Goal: Information Seeking & Learning: Learn about a topic

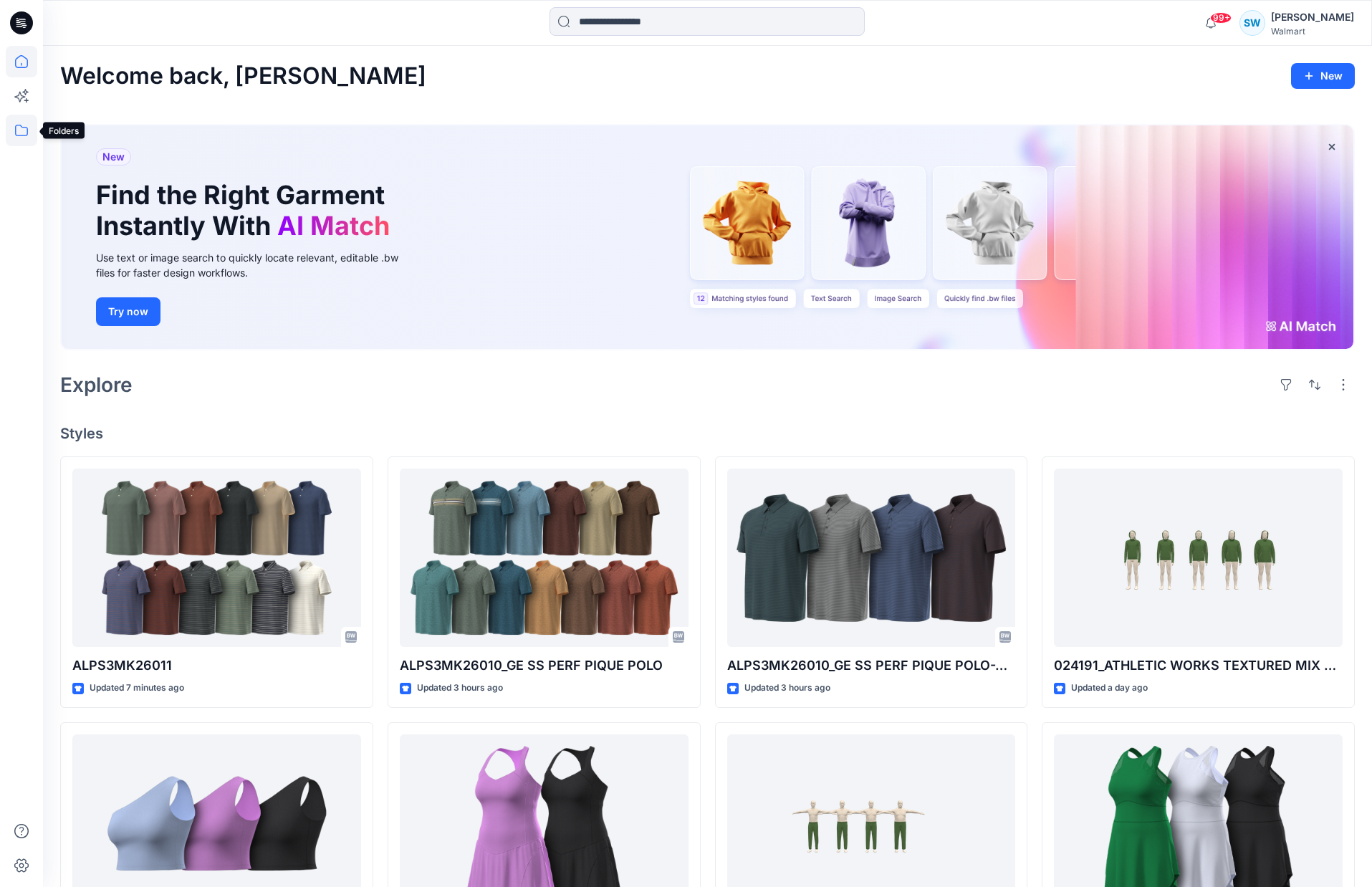
click at [24, 129] on icon at bounding box center [20, 130] width 31 height 31
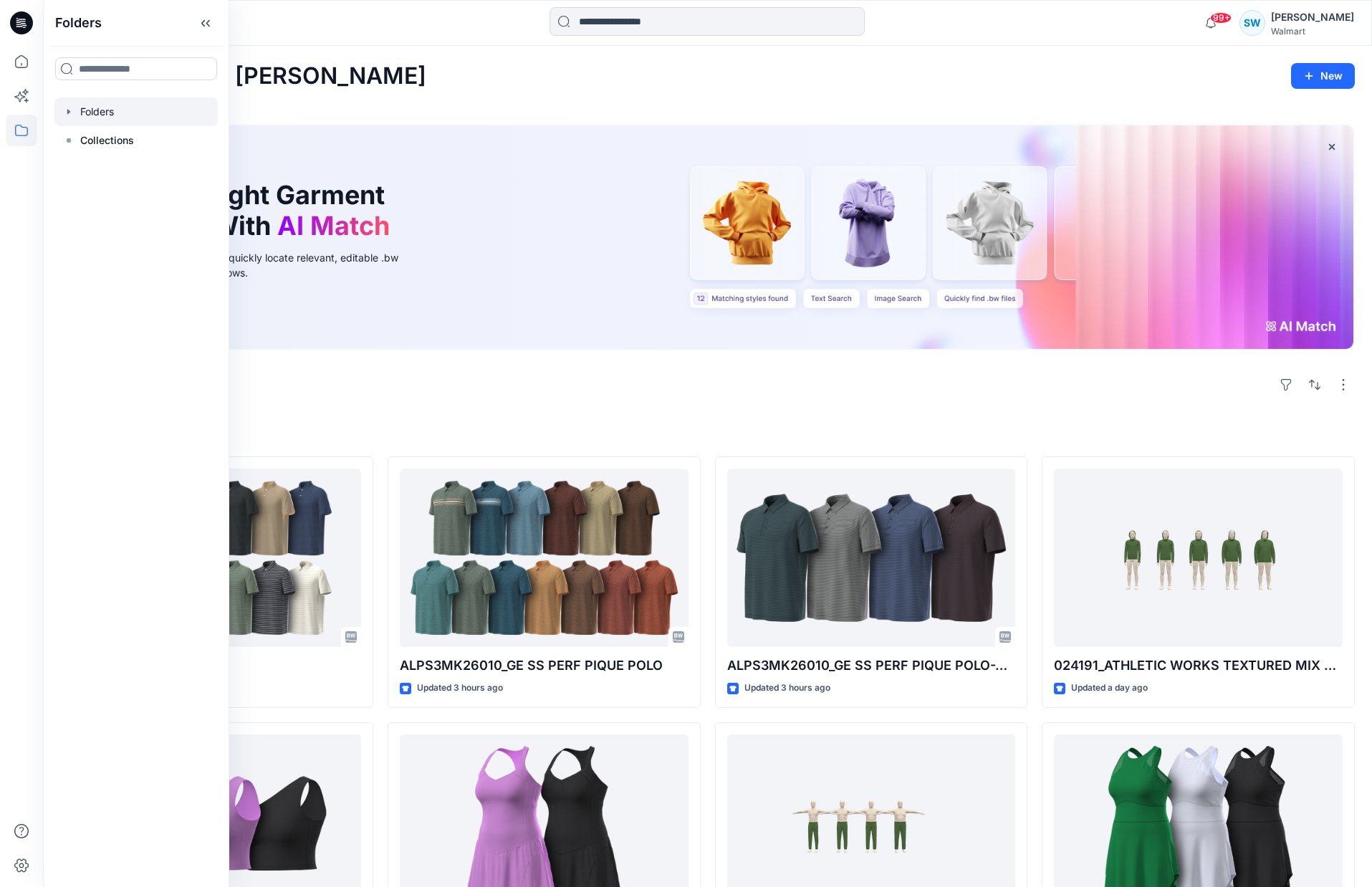
click at [93, 108] on div at bounding box center [136, 112] width 164 height 28
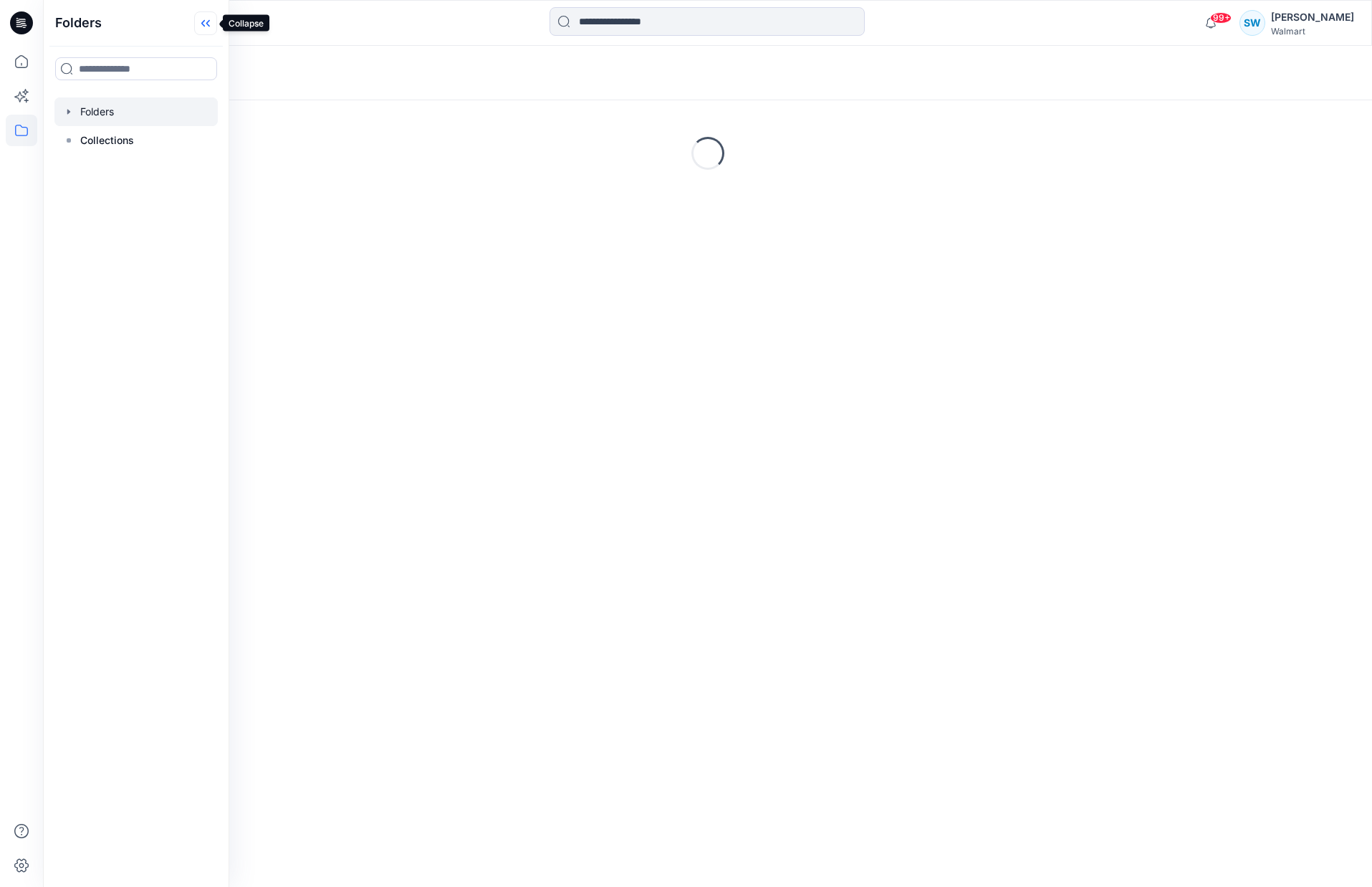
click at [201, 24] on icon at bounding box center [205, 23] width 23 height 24
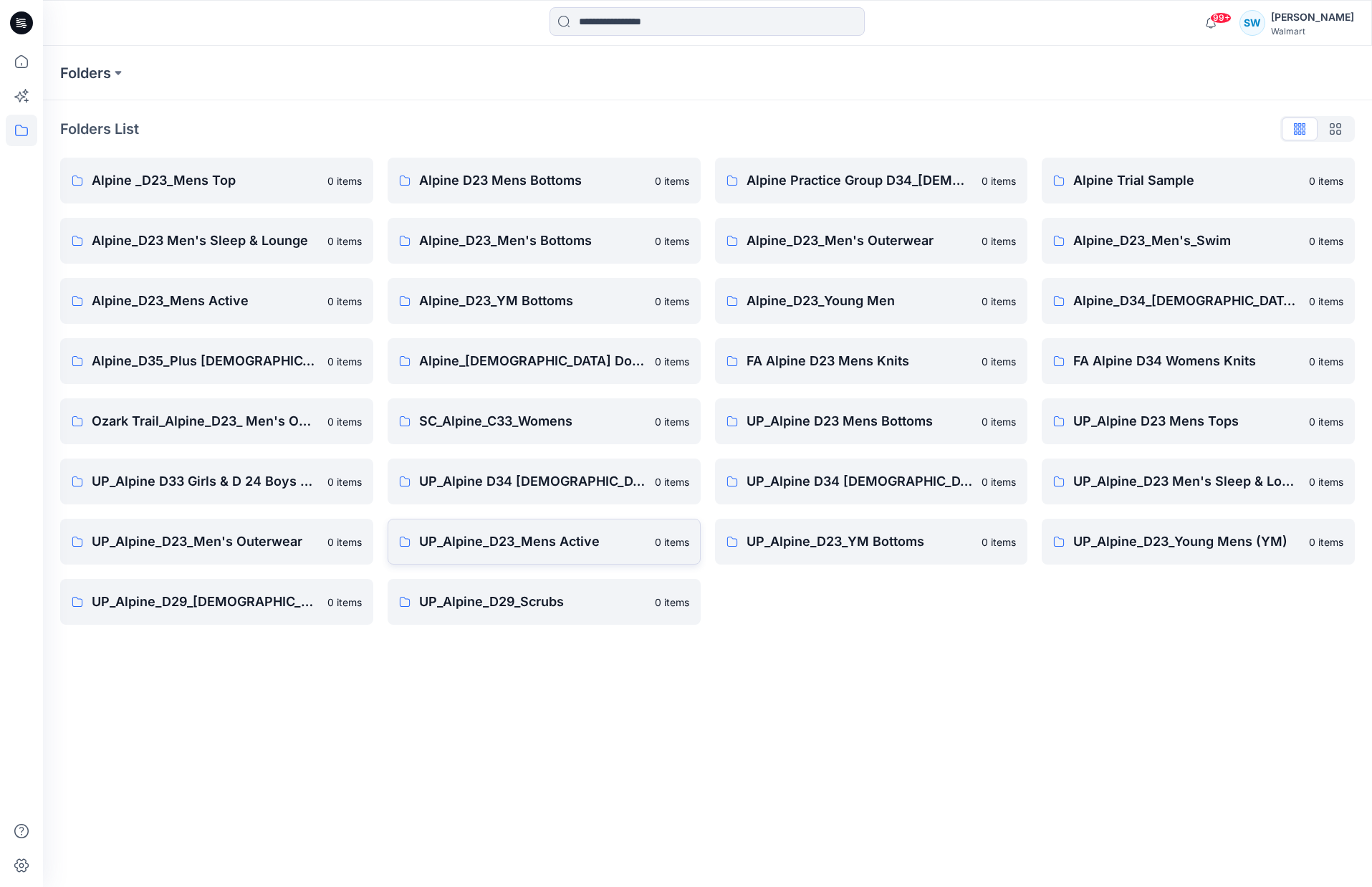
click at [540, 540] on p "UP_Alpine_D23_Mens Active" at bounding box center [533, 541] width 227 height 20
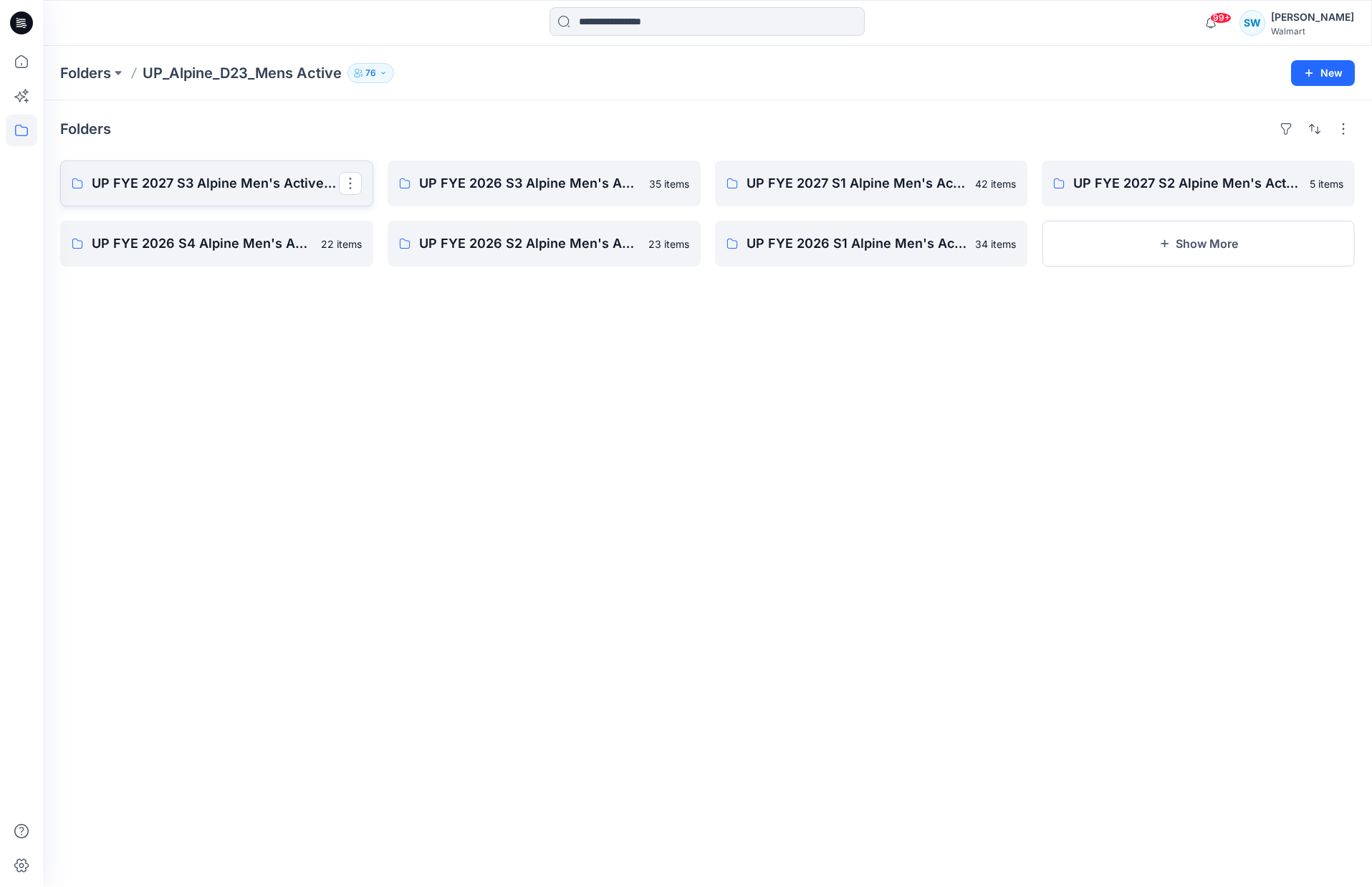
click at [254, 188] on p "UP FYE 2027 S3 Alpine Men's Active Alpine" at bounding box center [215, 183] width 247 height 20
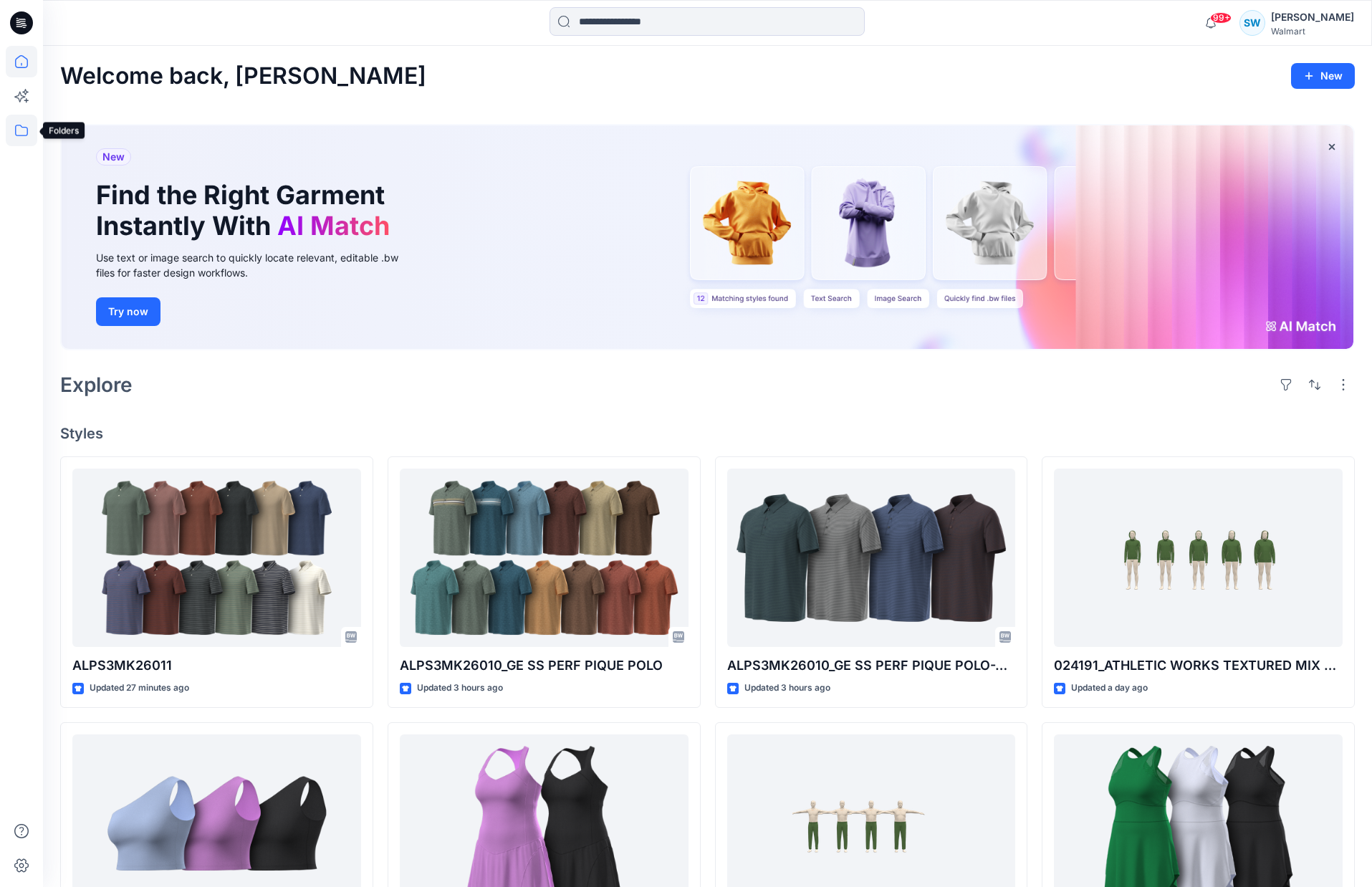
click at [8, 128] on icon at bounding box center [20, 130] width 31 height 31
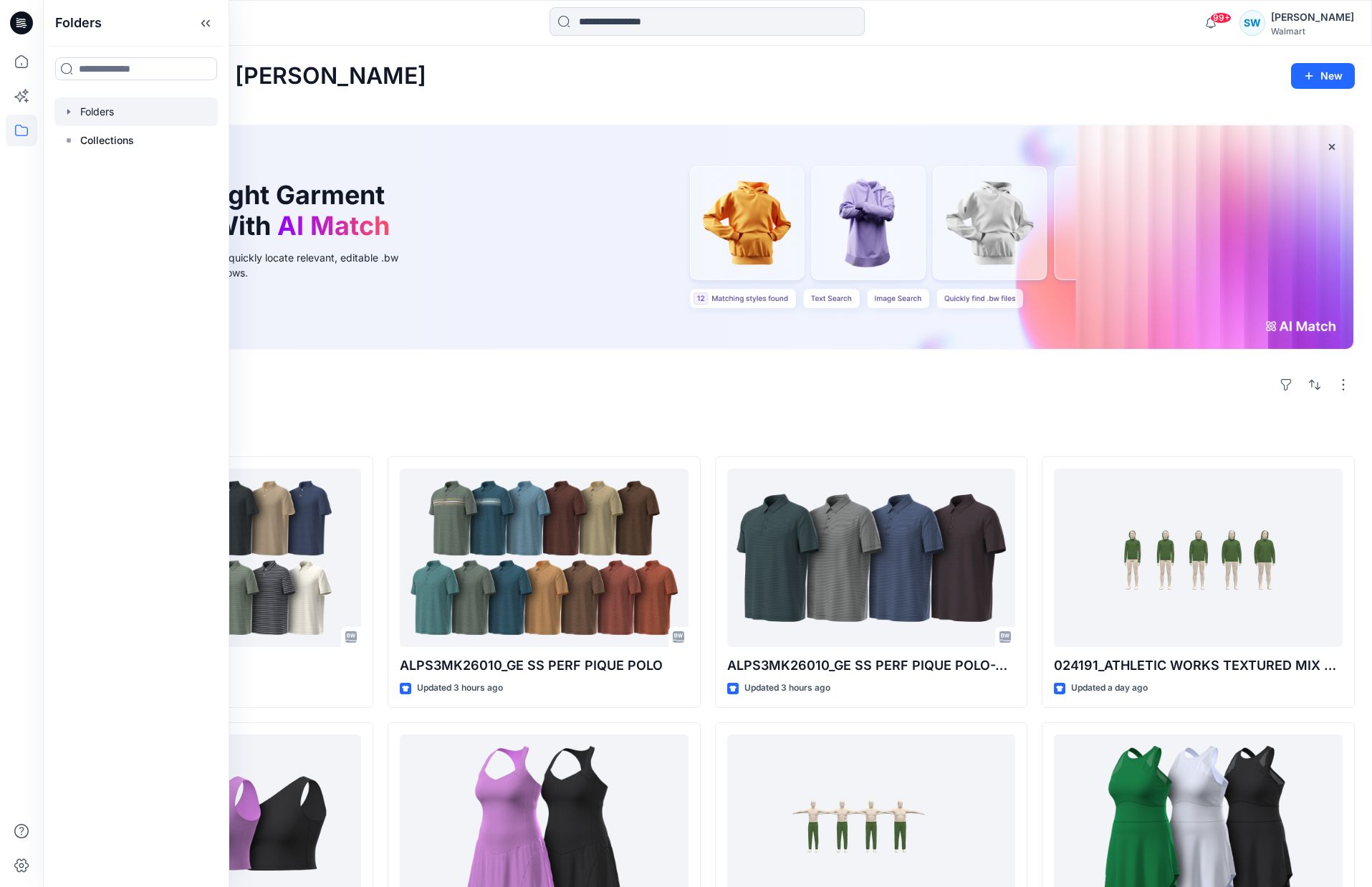
click at [97, 112] on div at bounding box center [136, 112] width 164 height 28
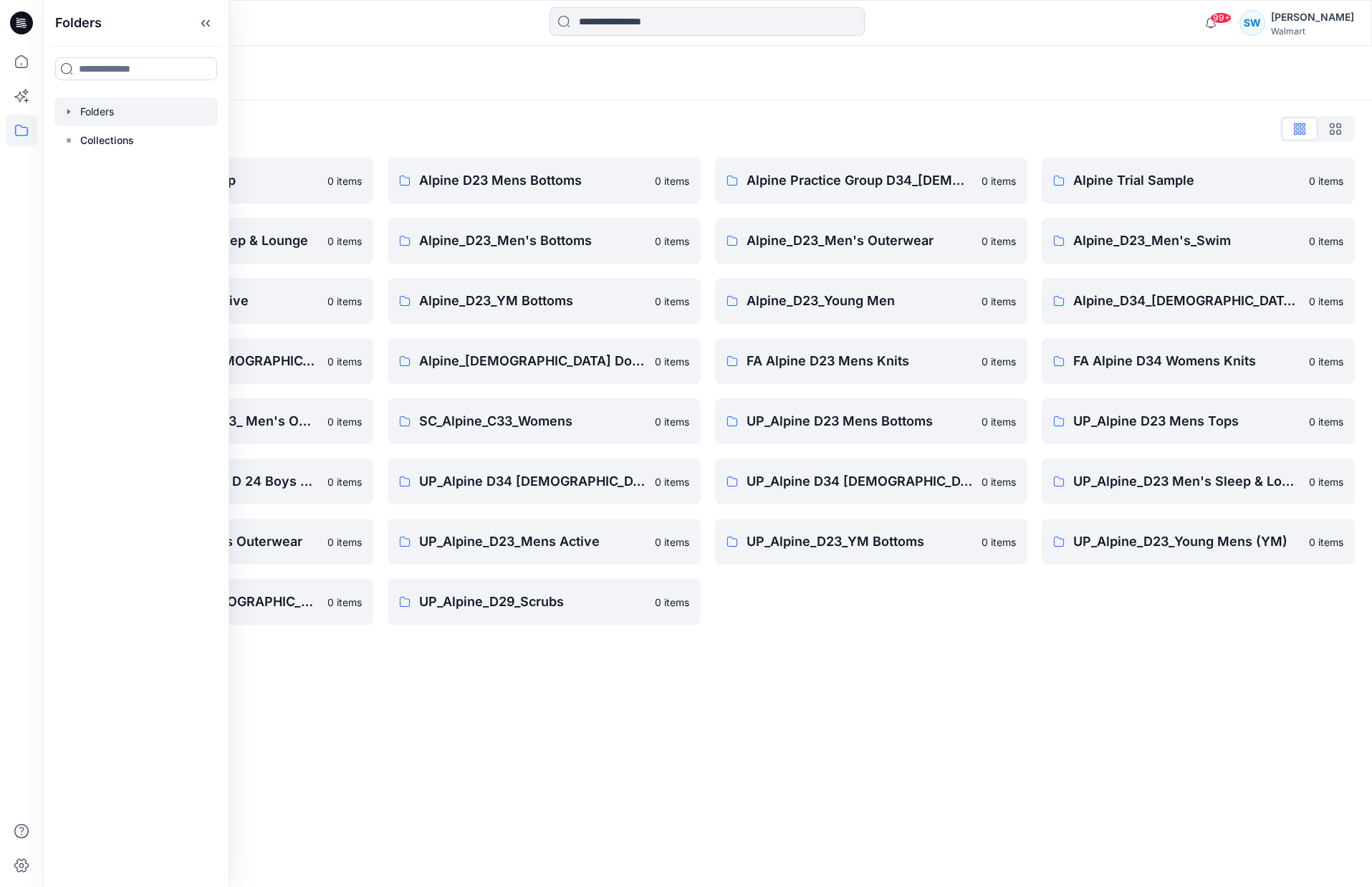
click at [459, 113] on div "Folders List Alpine _D23_Mens Top 0 items Alpine_D23 Men's Sleep & Lounge 0 ite…" at bounding box center [707, 371] width 1329 height 541
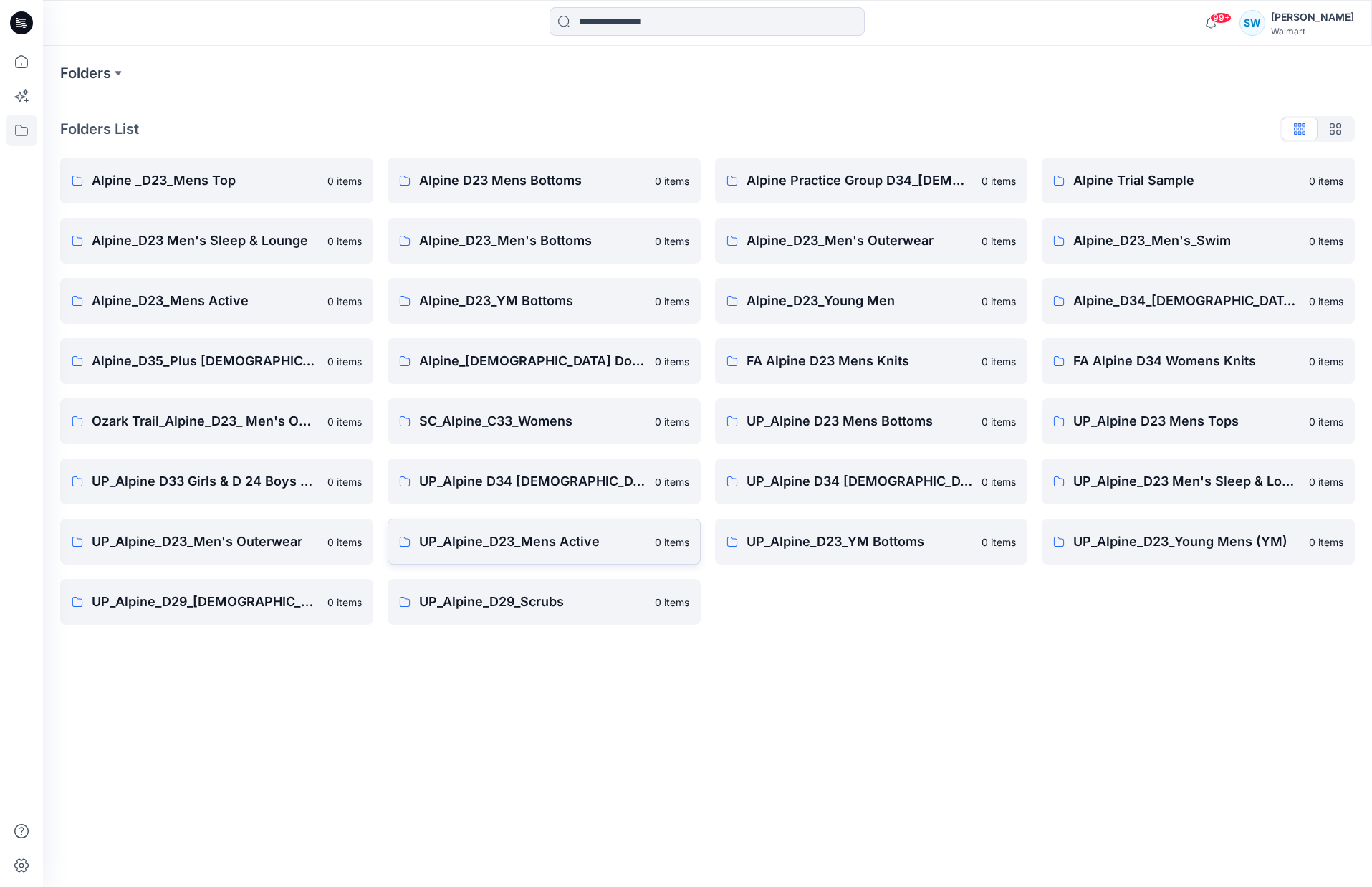
click at [549, 547] on p "UP_Alpine_D23_Mens Active" at bounding box center [533, 541] width 227 height 20
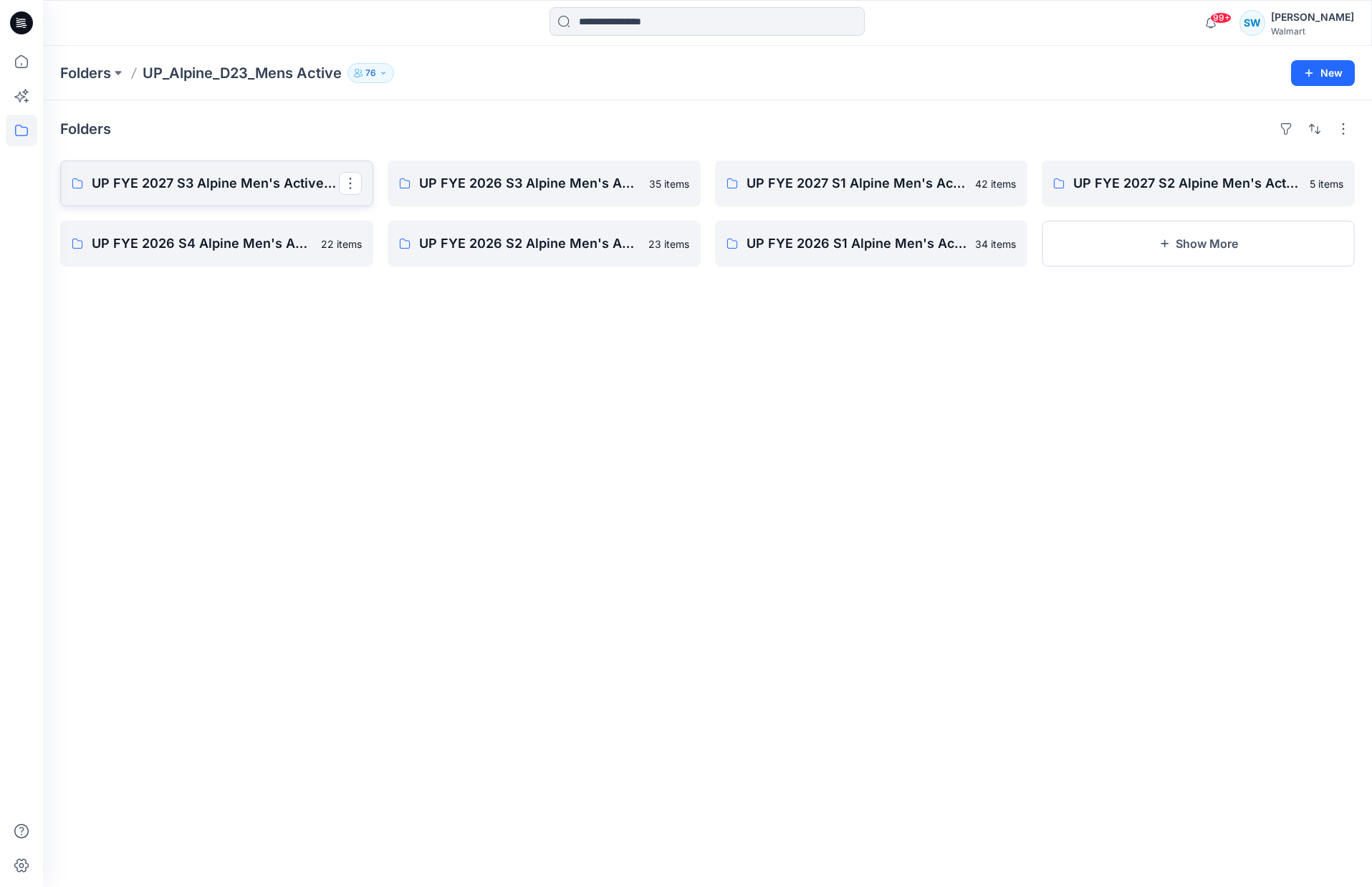
click at [227, 184] on p "UP FYE 2027 S3 Alpine Men's Active Alpine" at bounding box center [215, 183] width 247 height 20
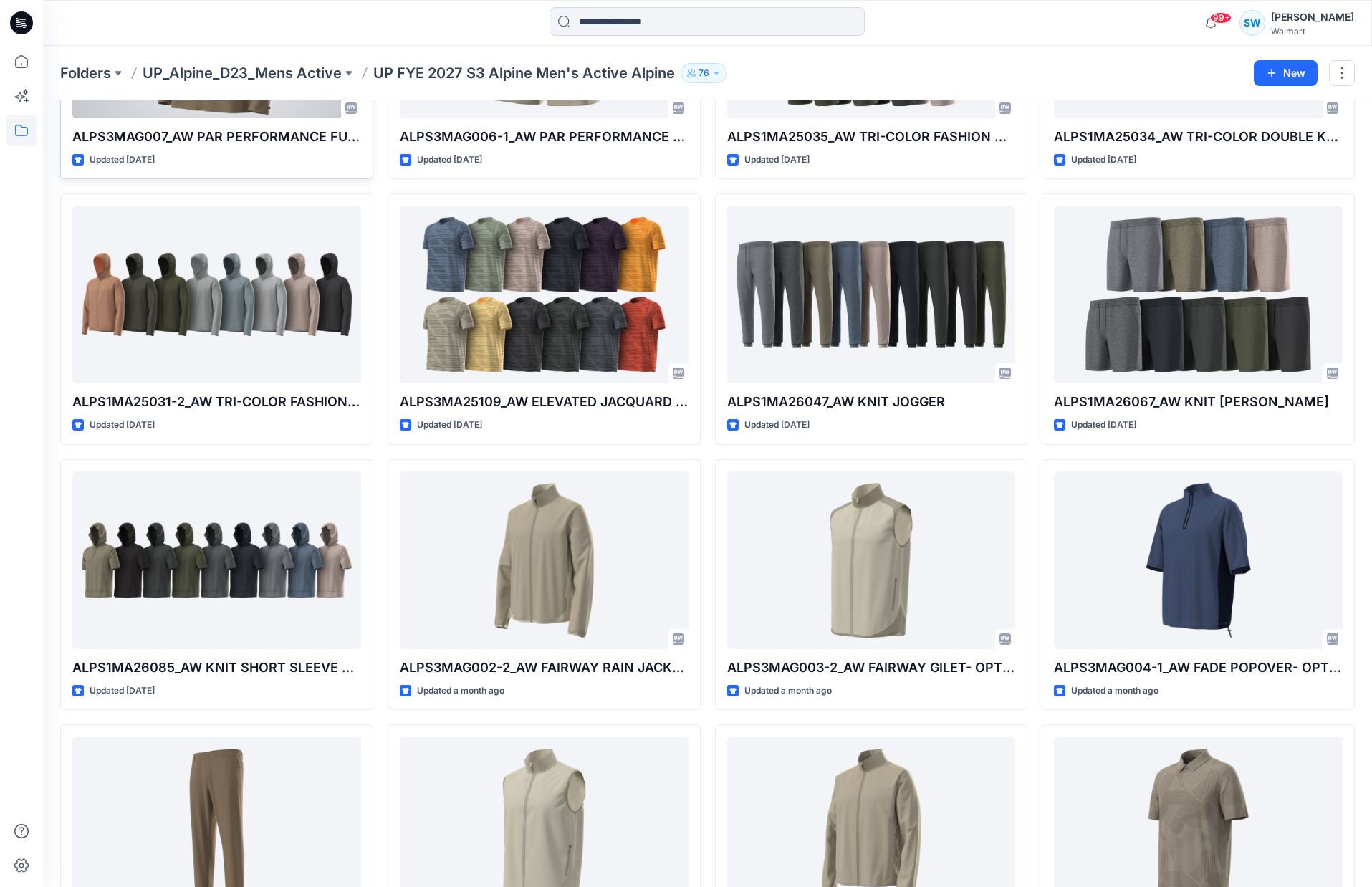
scroll to position [813, 0]
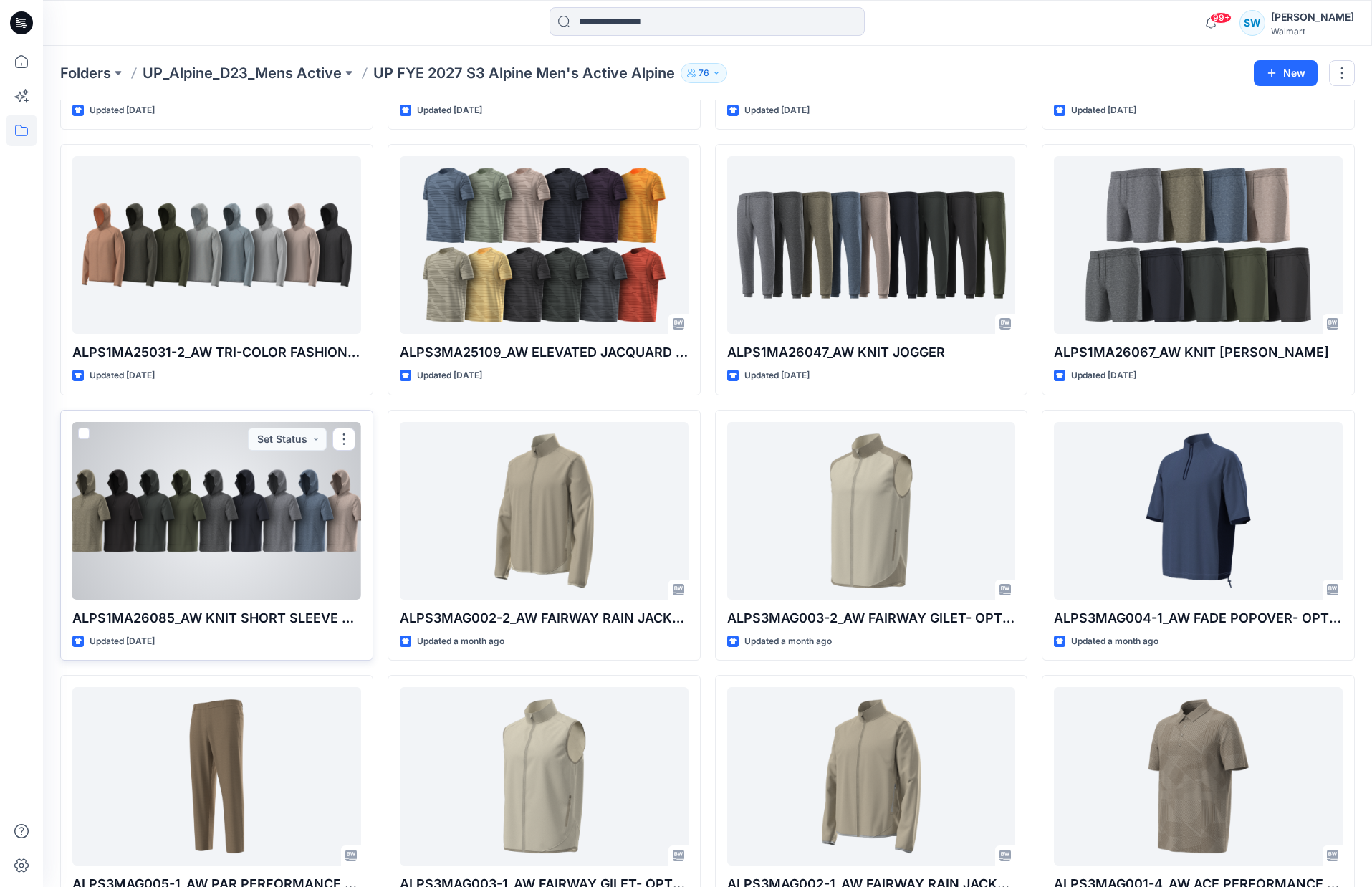
click at [202, 519] on div at bounding box center [216, 511] width 289 height 178
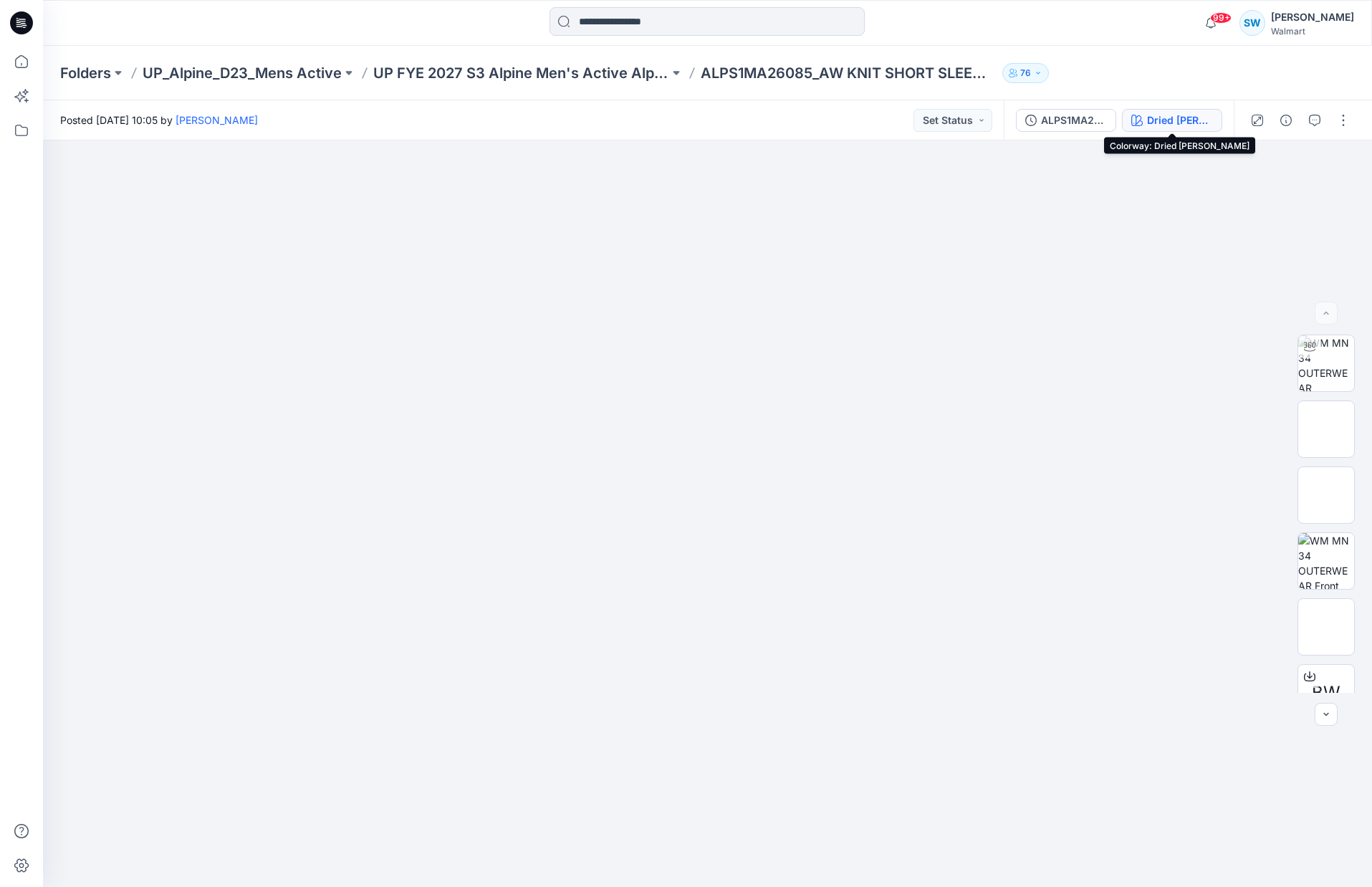
click at [1159, 117] on div "Dried [PERSON_NAME]" at bounding box center [1180, 121] width 66 height 16
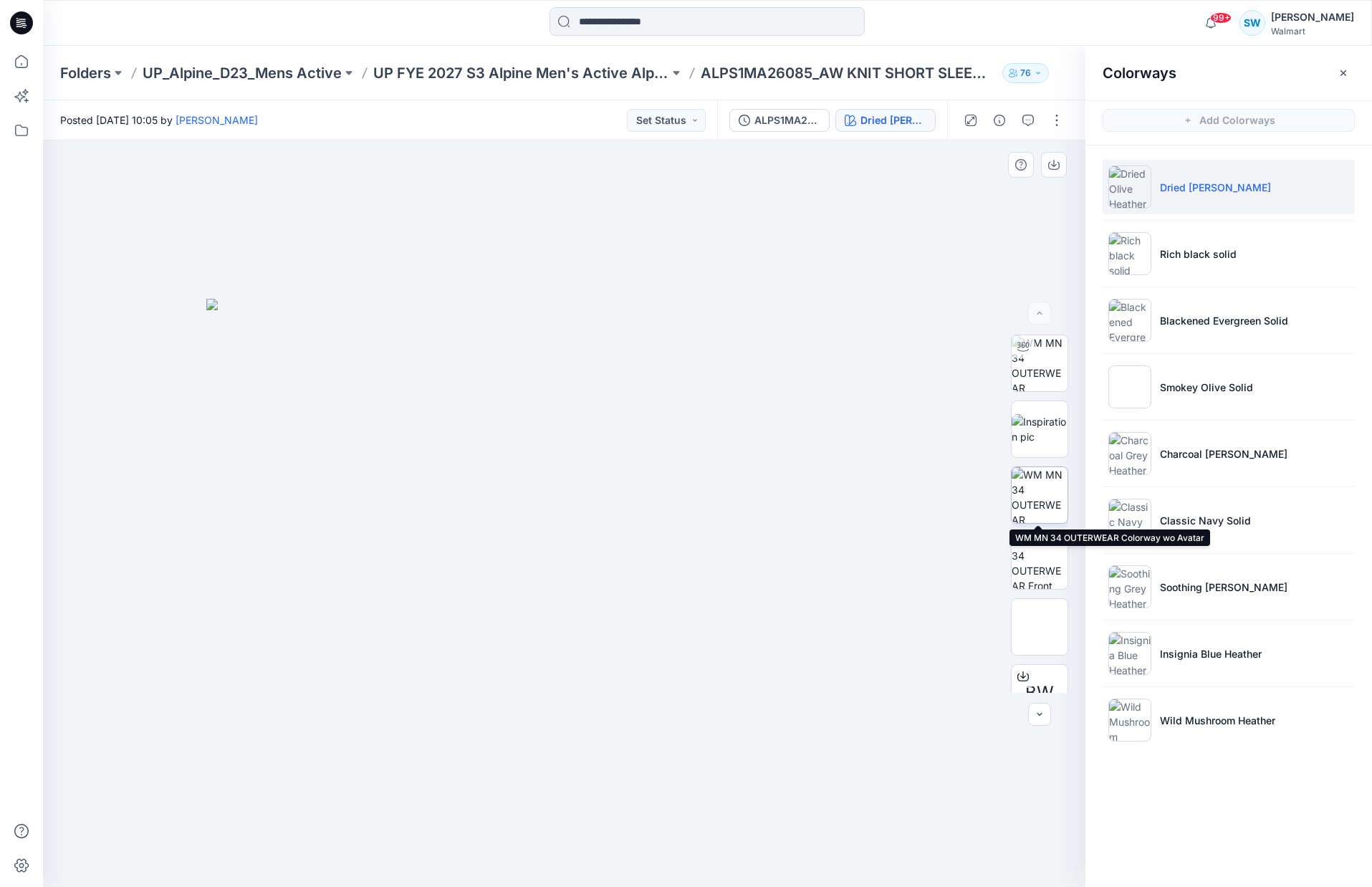
click at [1037, 488] on img at bounding box center [1039, 495] width 56 height 56
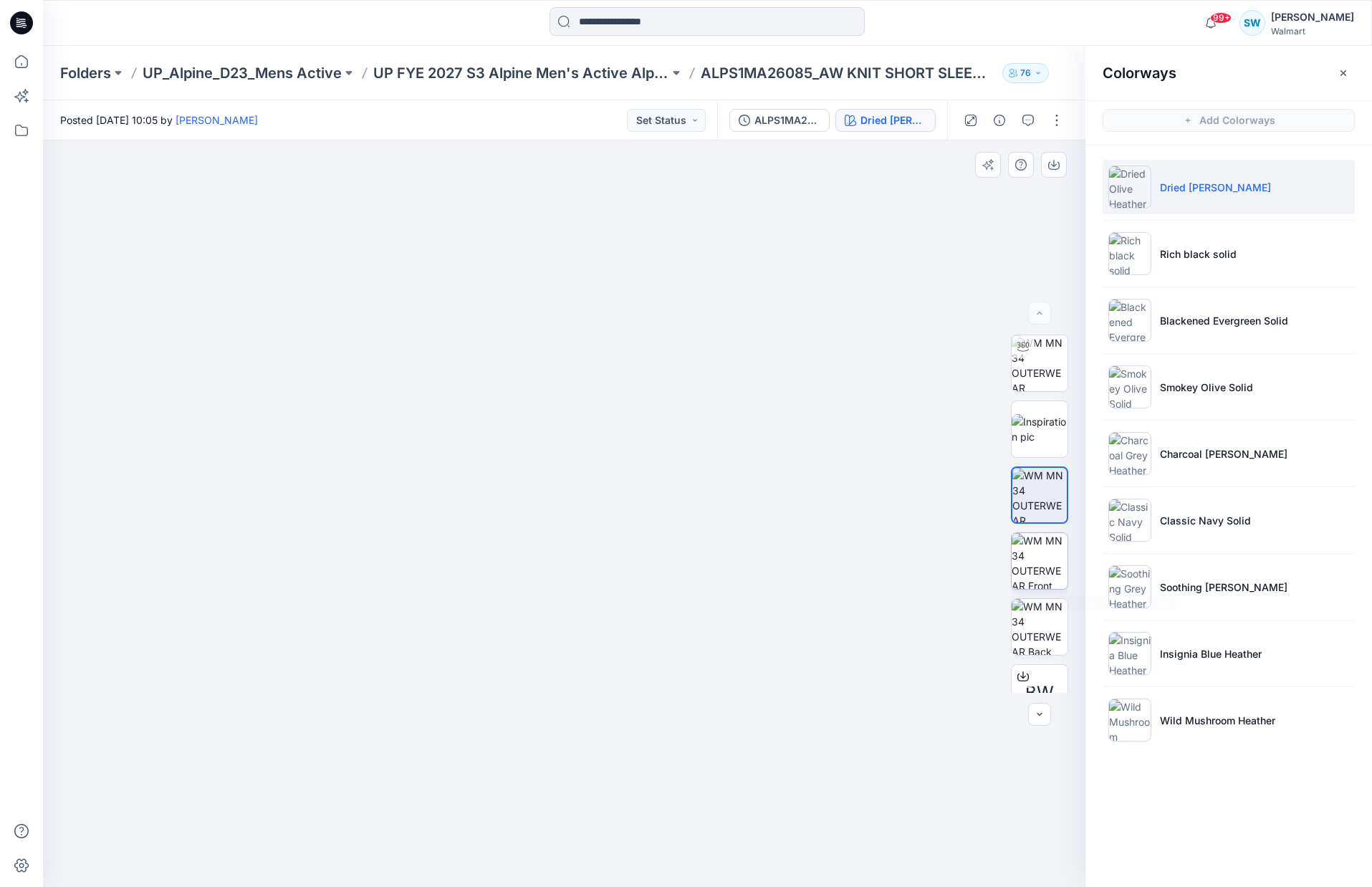
click at [1042, 551] on img at bounding box center [1039, 561] width 56 height 56
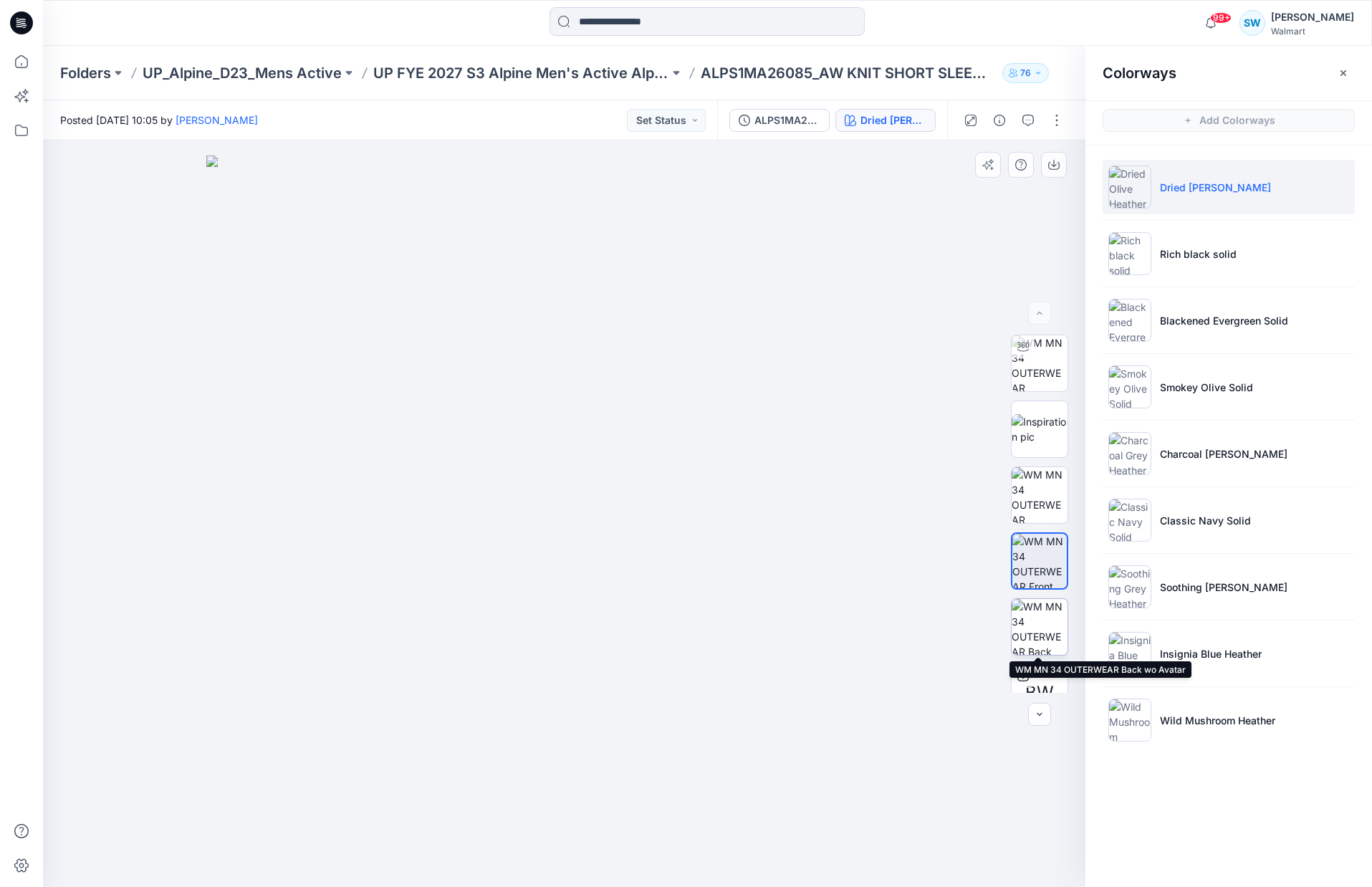
click at [1035, 623] on img at bounding box center [1039, 627] width 56 height 56
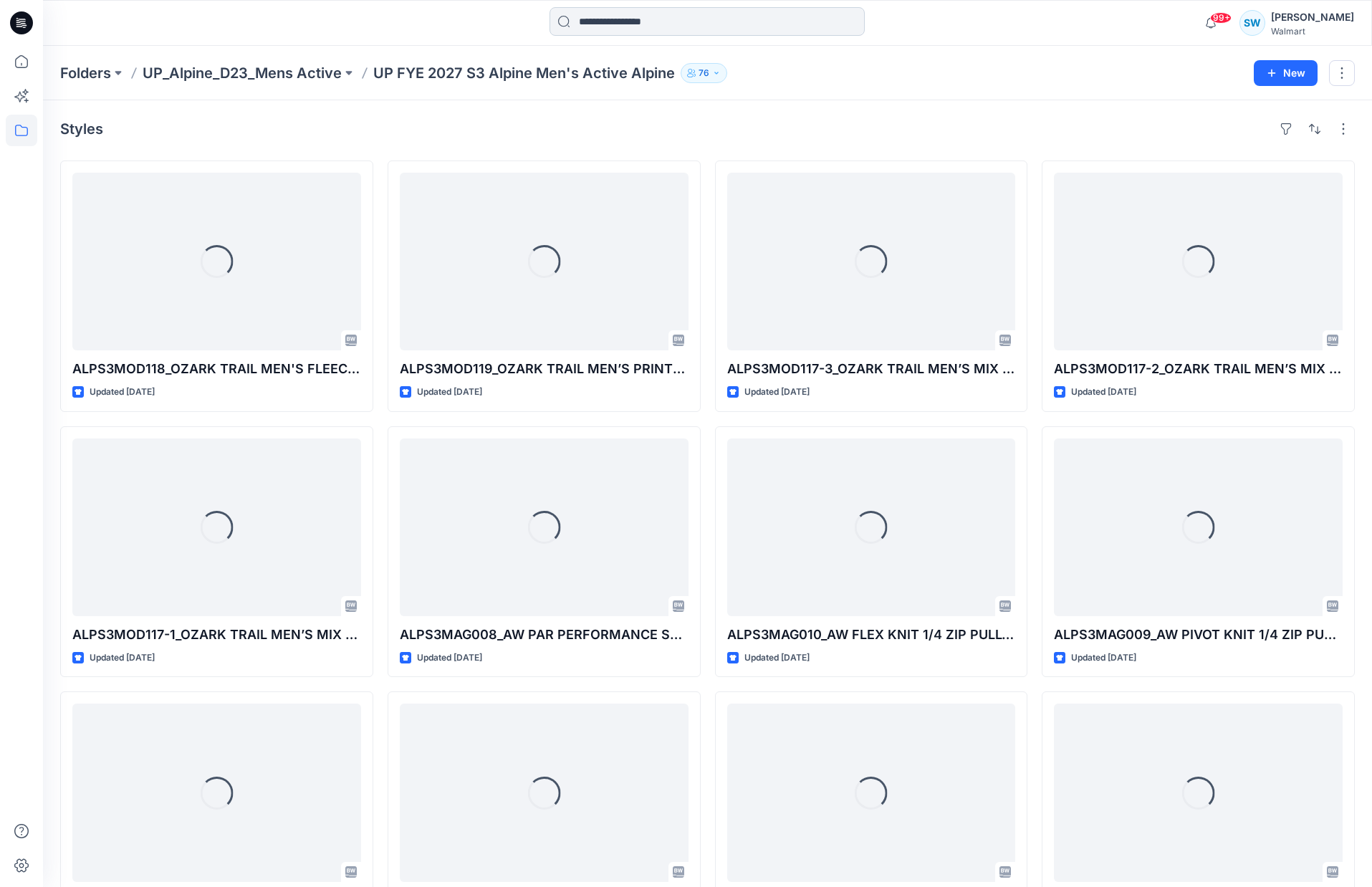
scroll to position [813, 0]
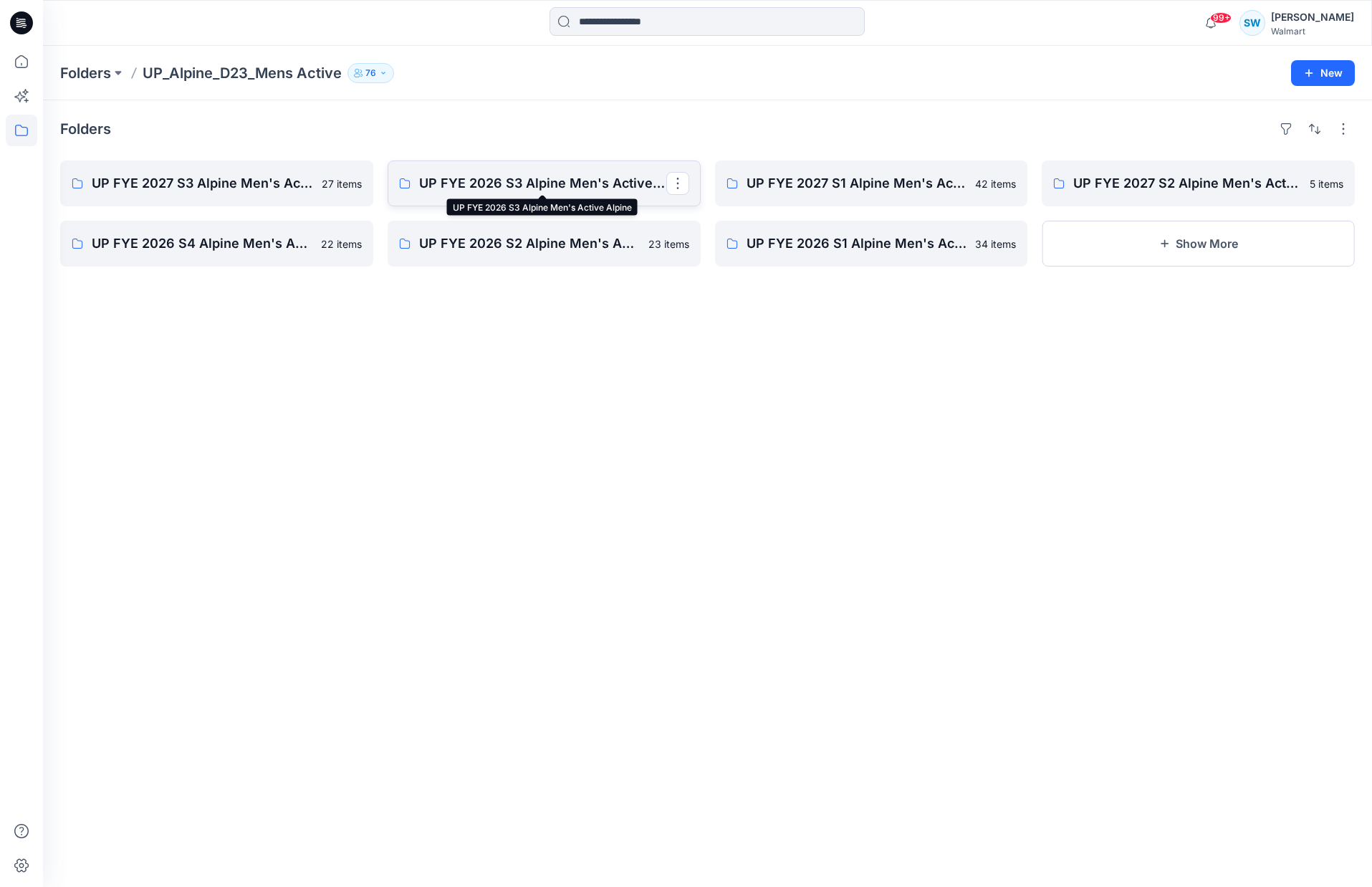
click at [533, 183] on p "UP FYE 2026 S3 Alpine Men's Active Alpine" at bounding box center [543, 183] width 247 height 20
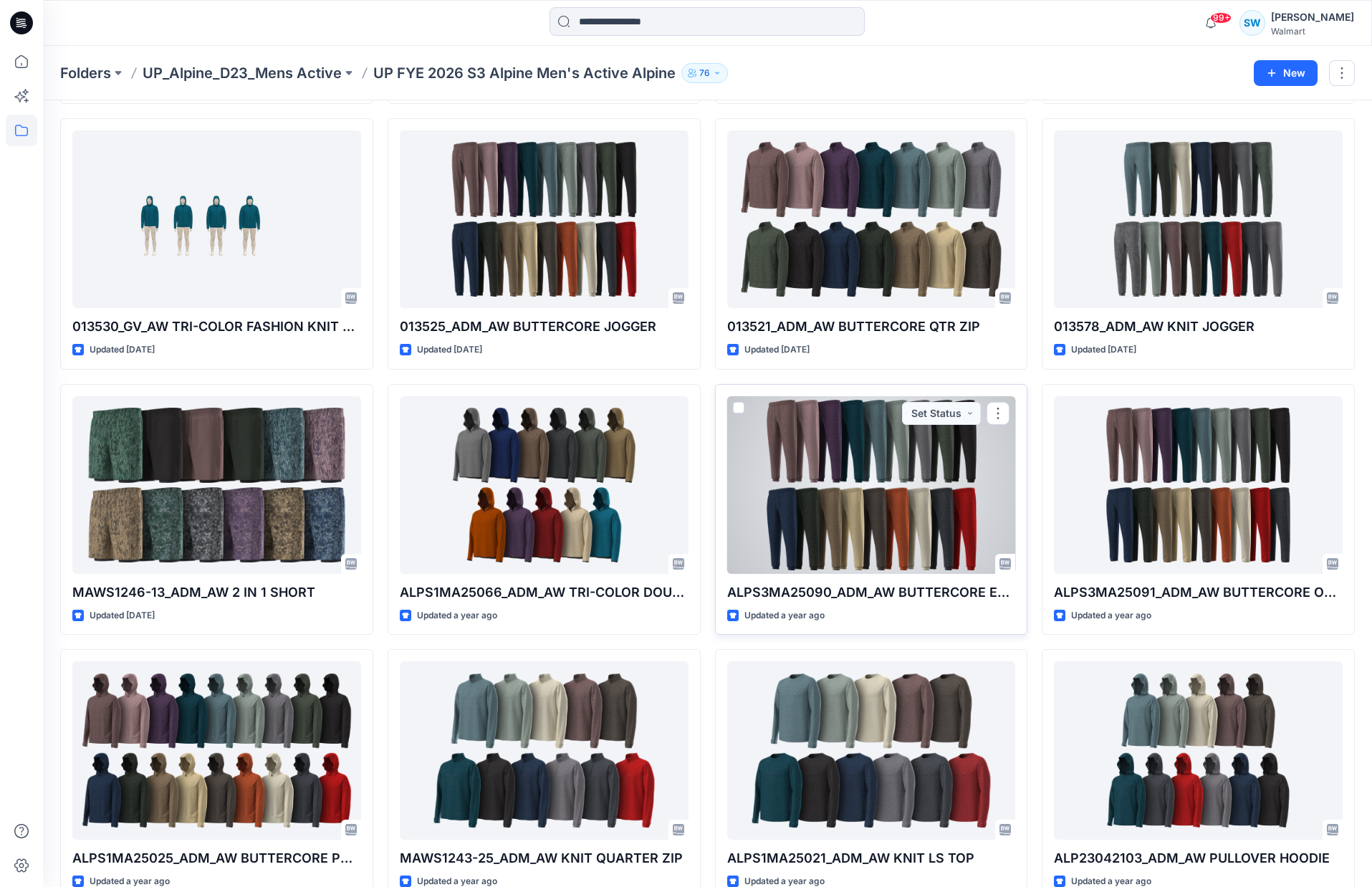
scroll to position [830, 0]
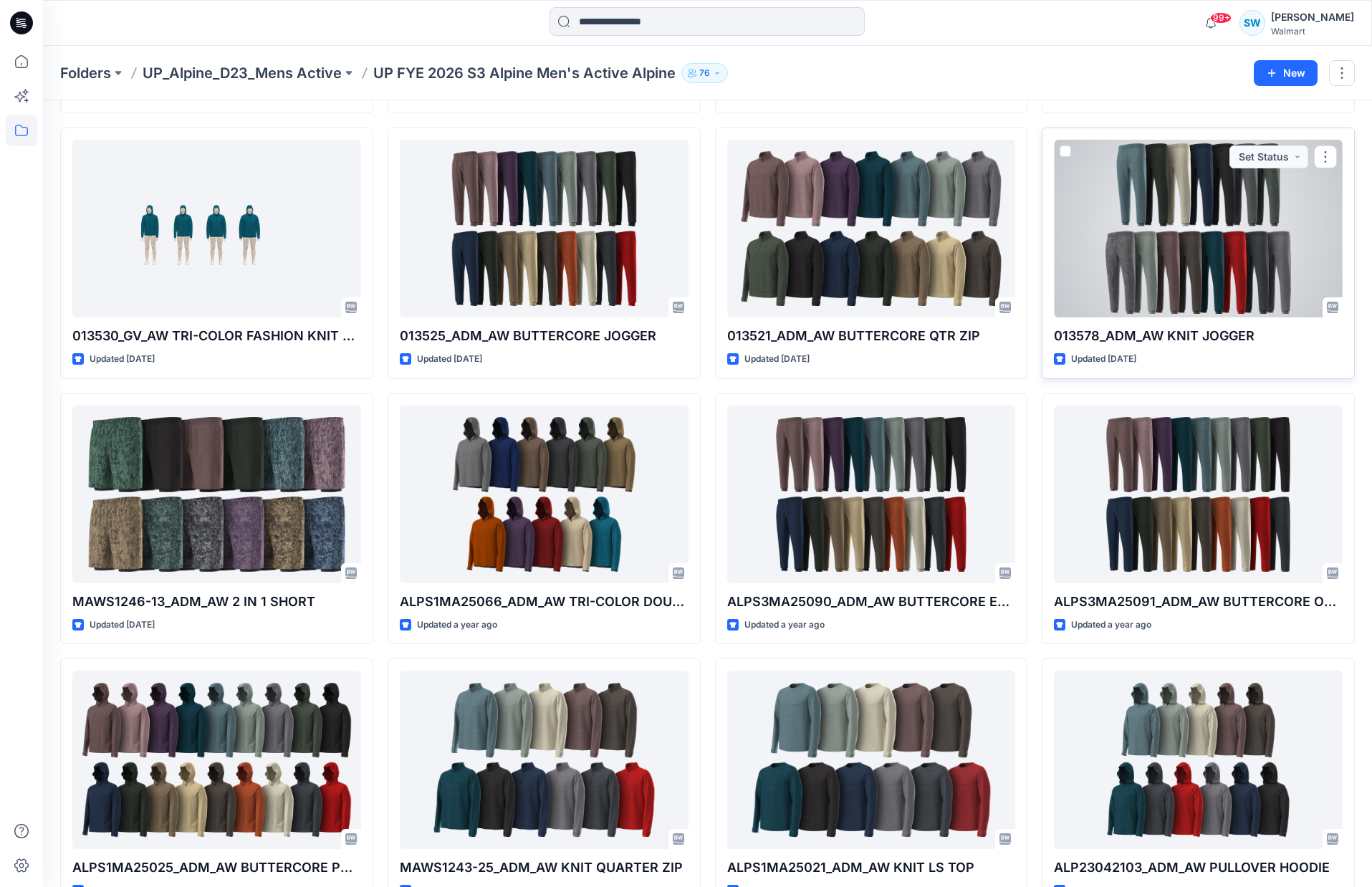
click at [1140, 278] on div at bounding box center [1198, 228] width 289 height 178
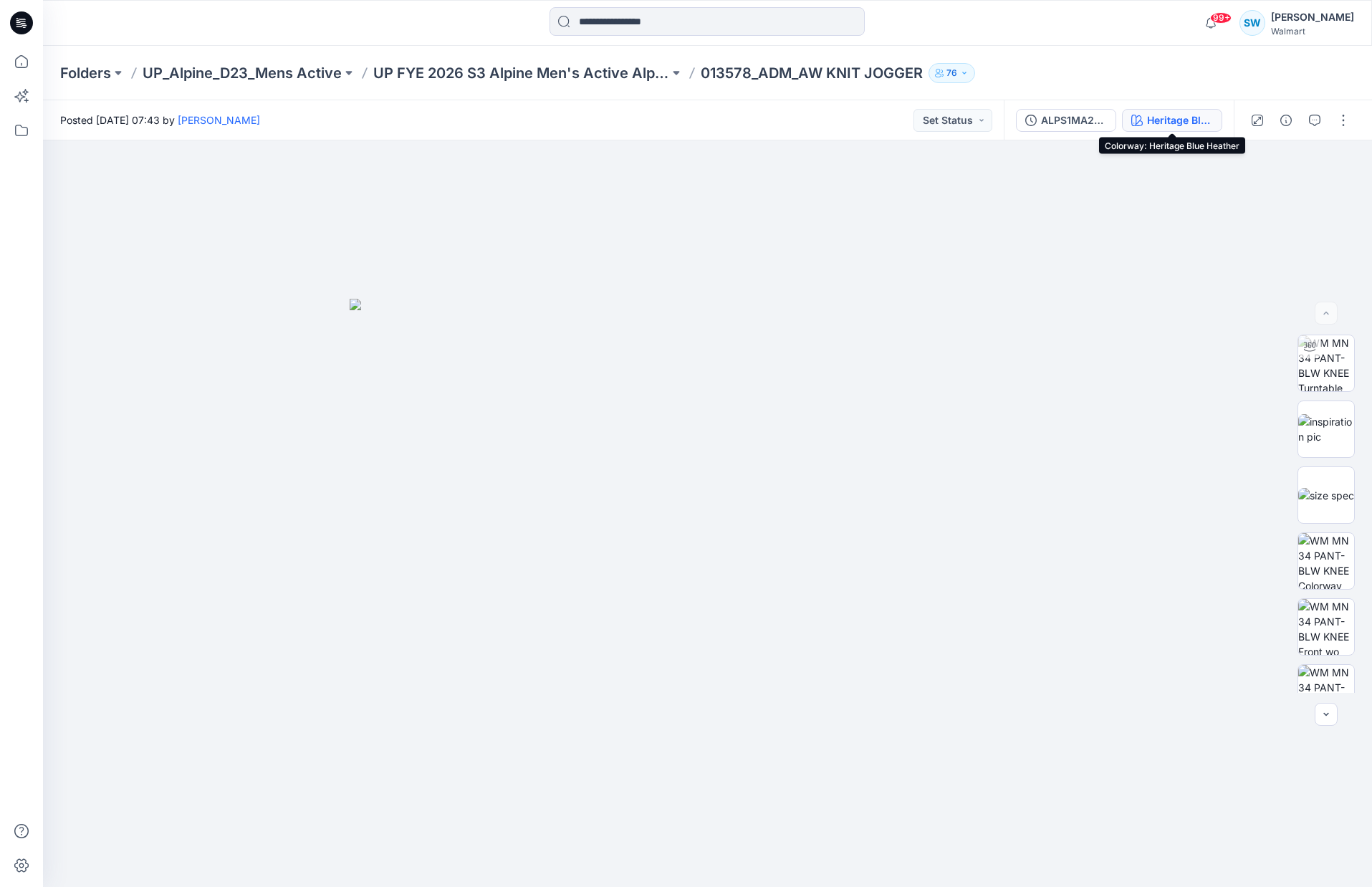
click at [1178, 120] on div "Heritage Blue Heather" at bounding box center [1180, 121] width 66 height 16
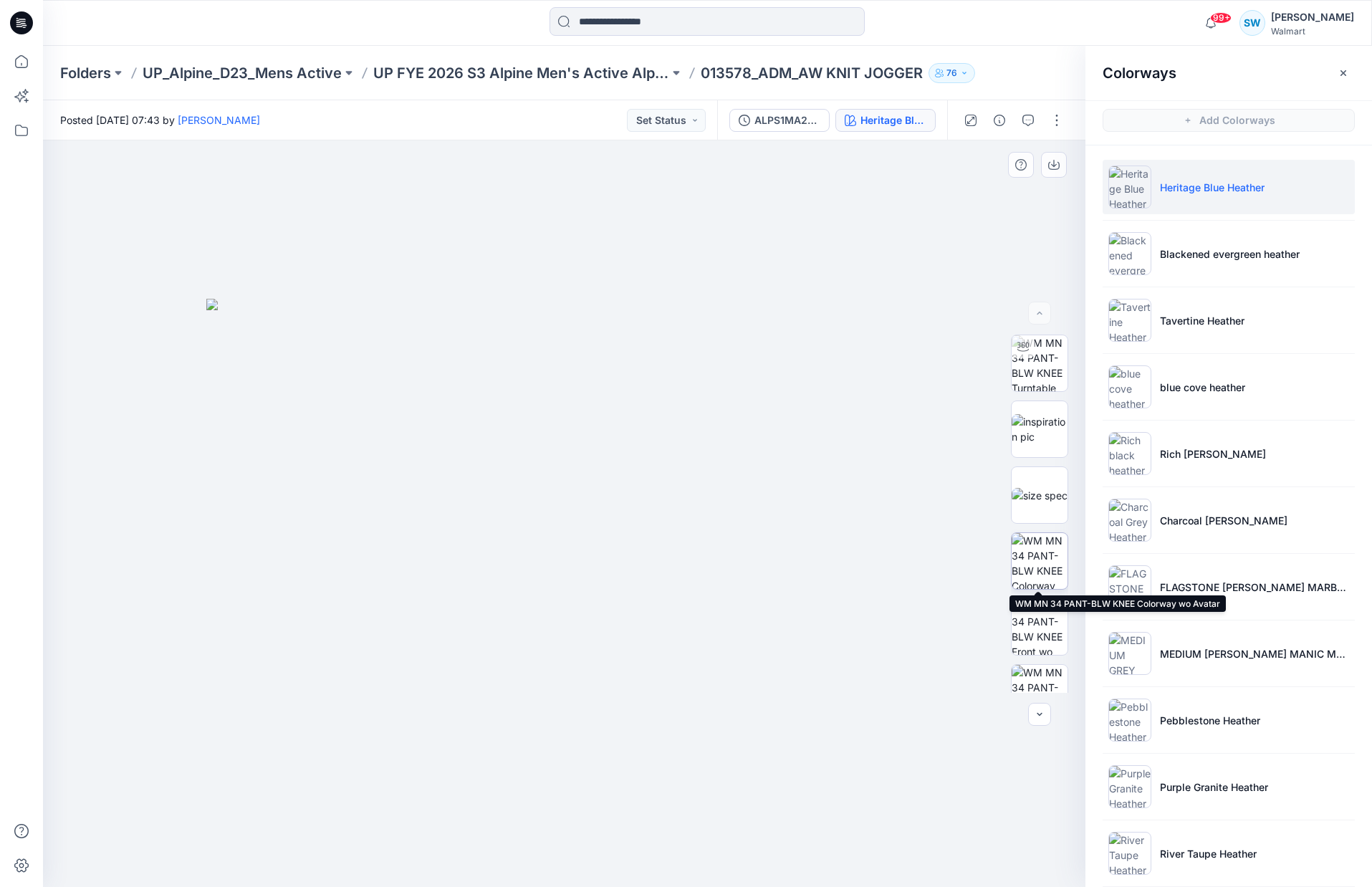
click at [1037, 551] on img at bounding box center [1039, 561] width 56 height 56
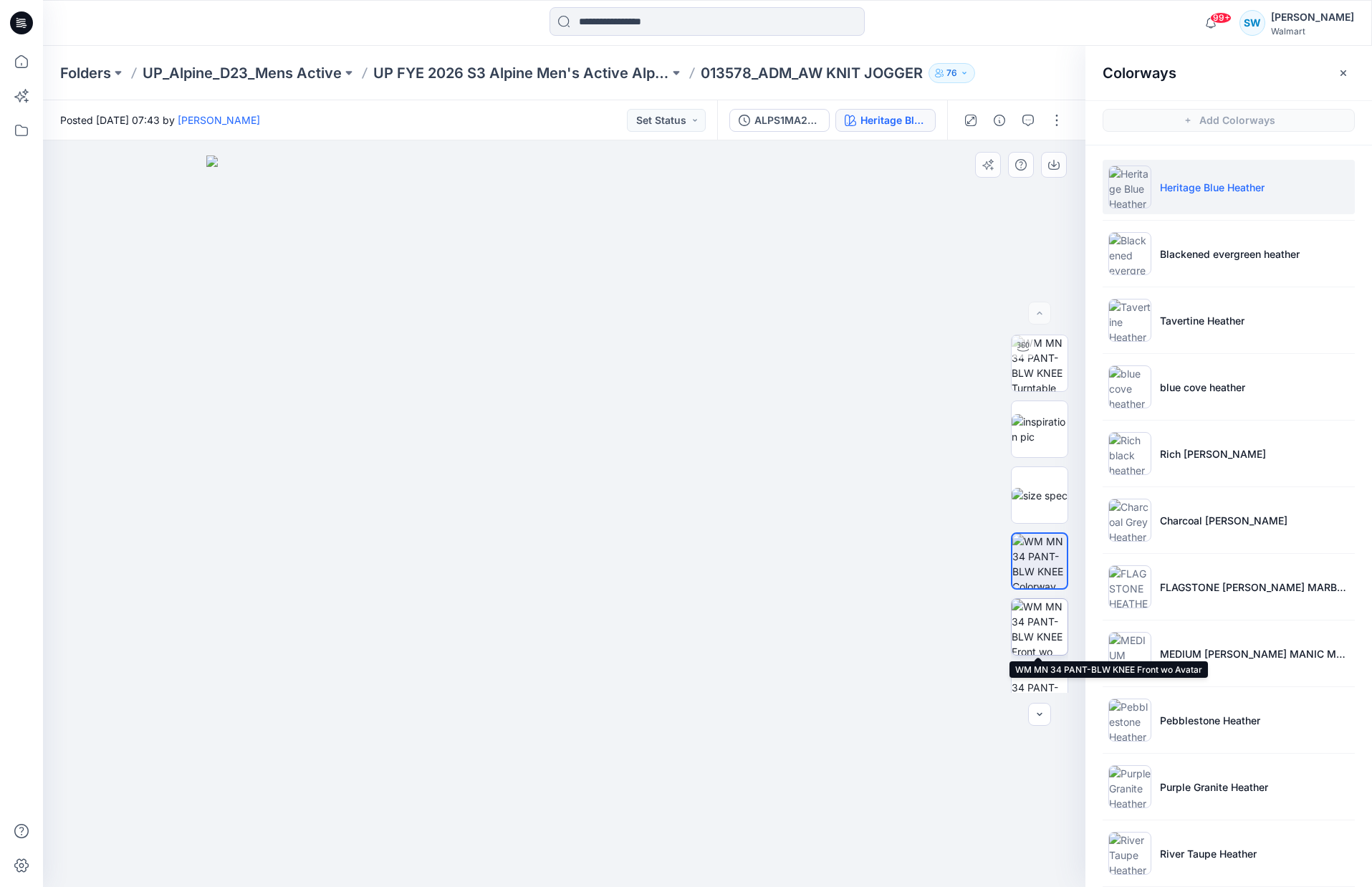
click at [1034, 617] on img at bounding box center [1039, 627] width 56 height 56
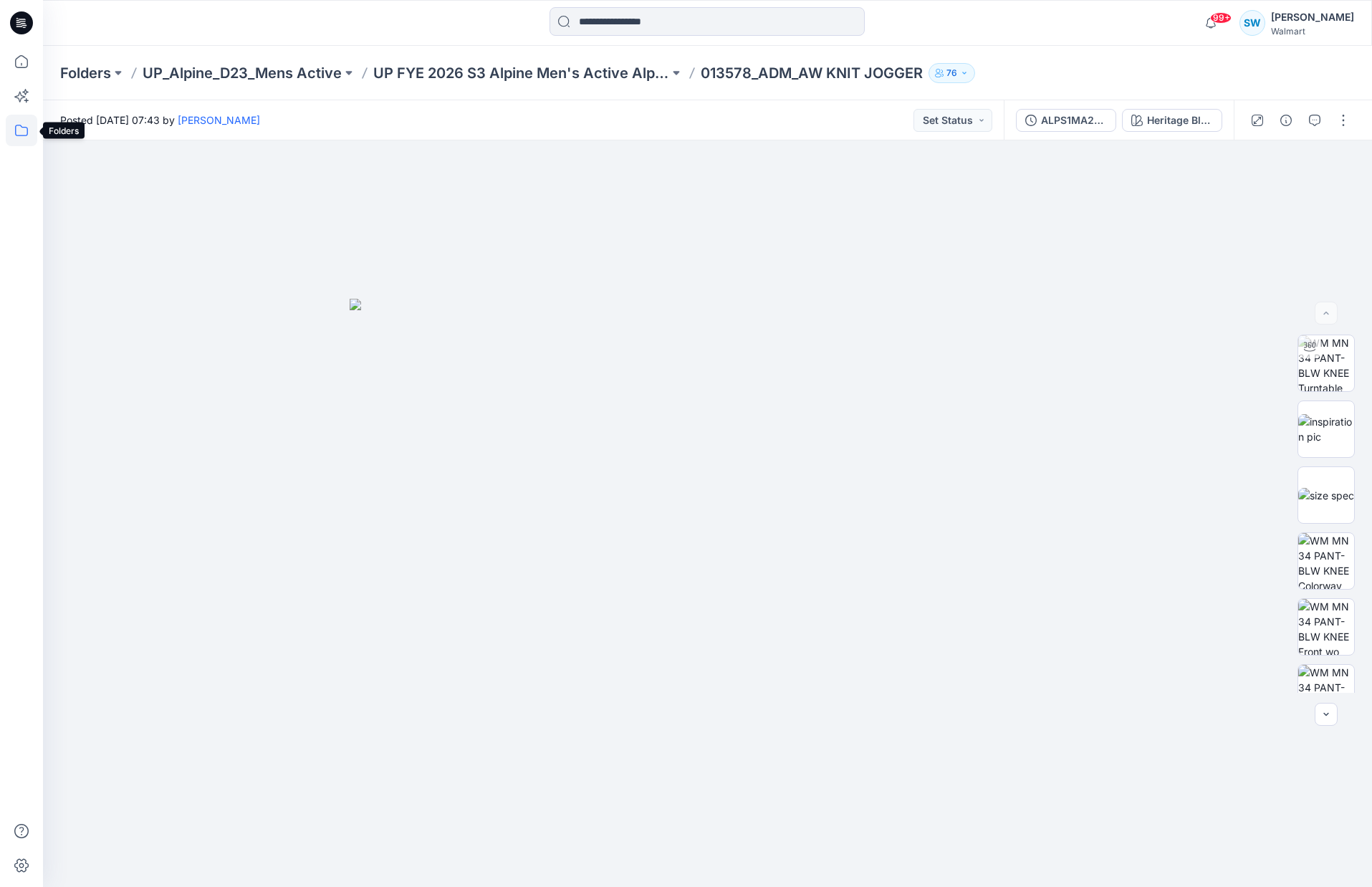
click at [20, 125] on icon at bounding box center [21, 130] width 13 height 12
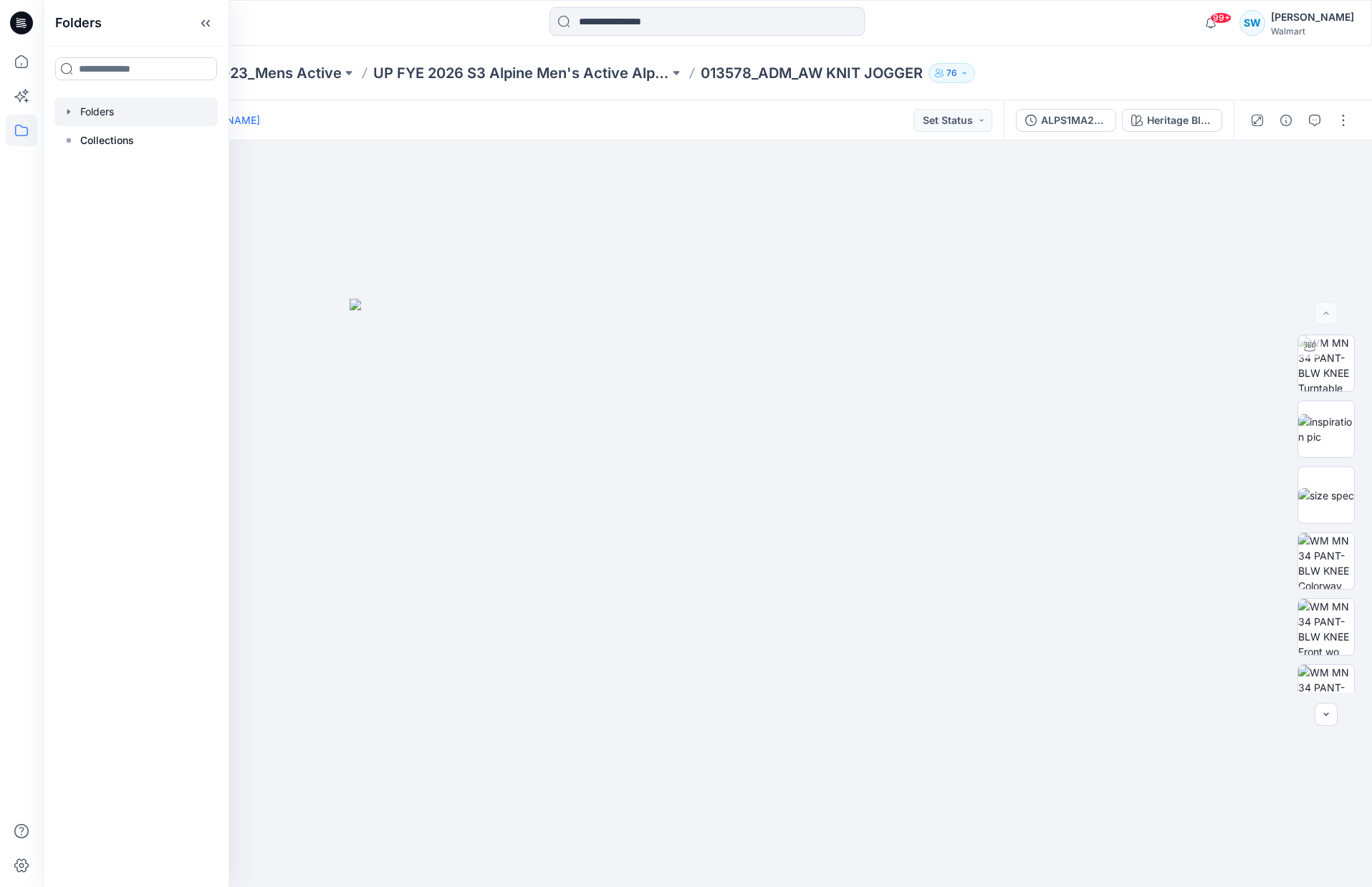
click at [94, 106] on div at bounding box center [136, 112] width 164 height 28
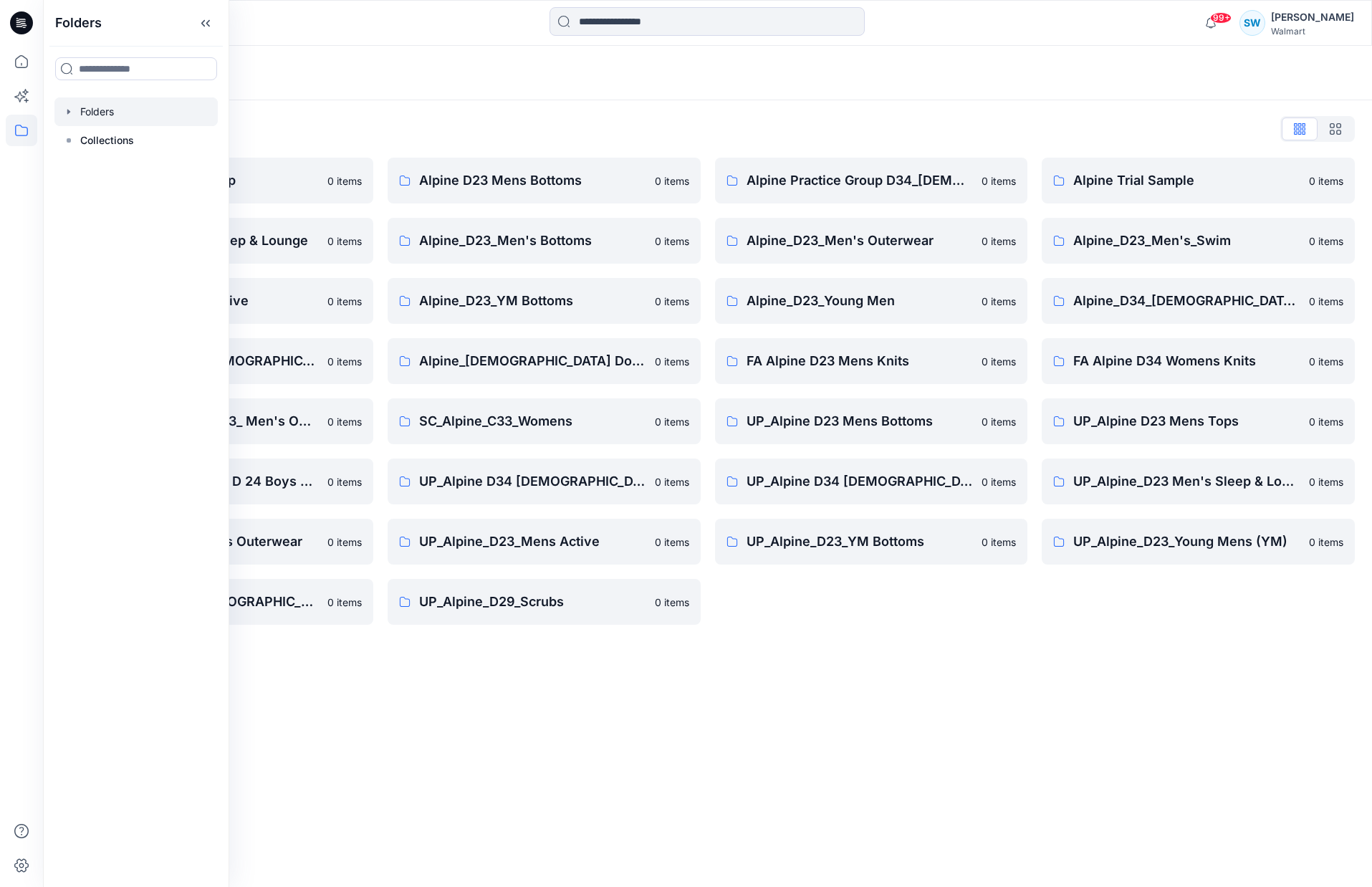
click at [718, 124] on div "Folders List" at bounding box center [707, 129] width 1295 height 23
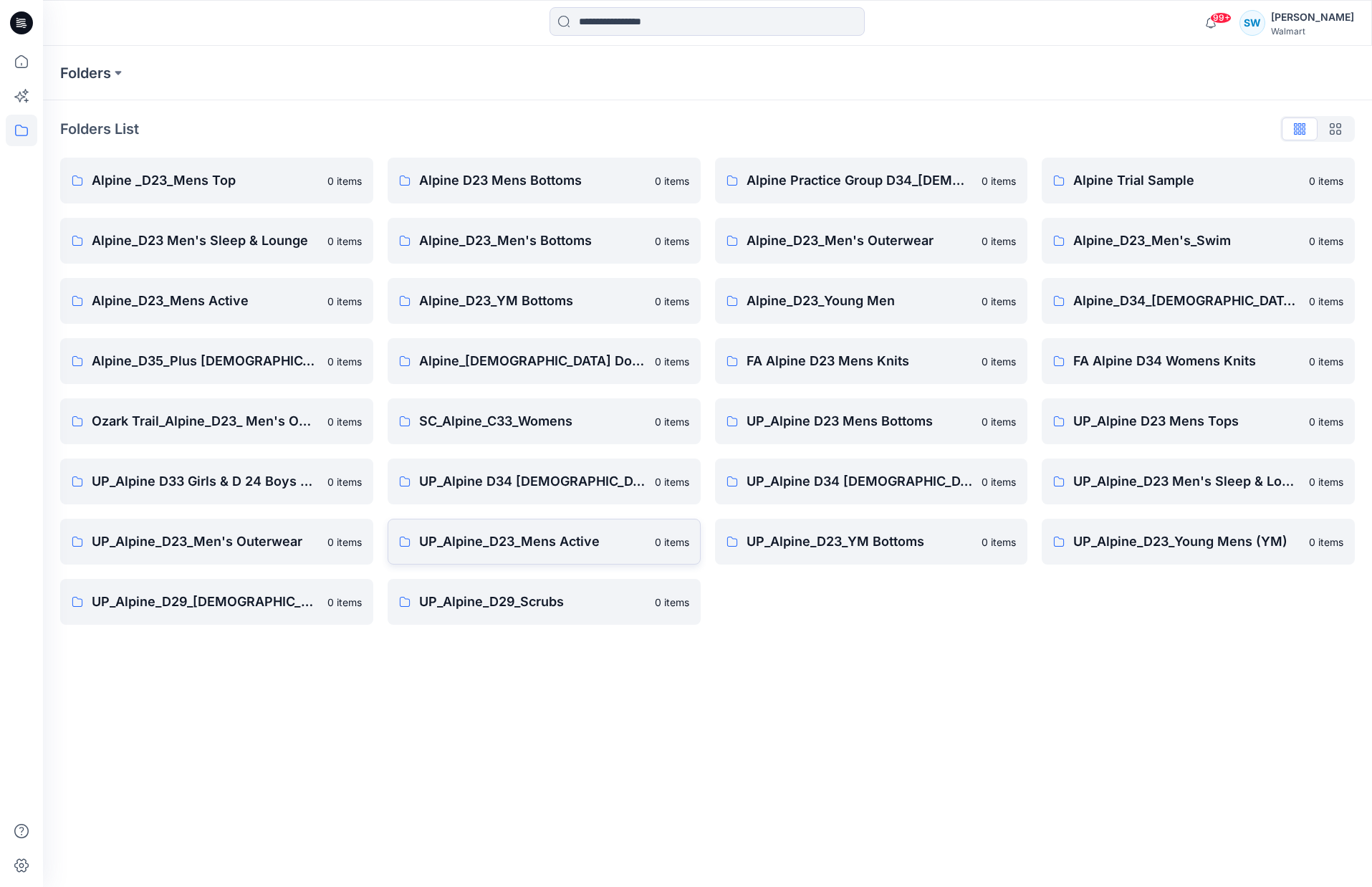
click at [558, 541] on p "UP_Alpine_D23_Mens Active" at bounding box center [533, 541] width 227 height 20
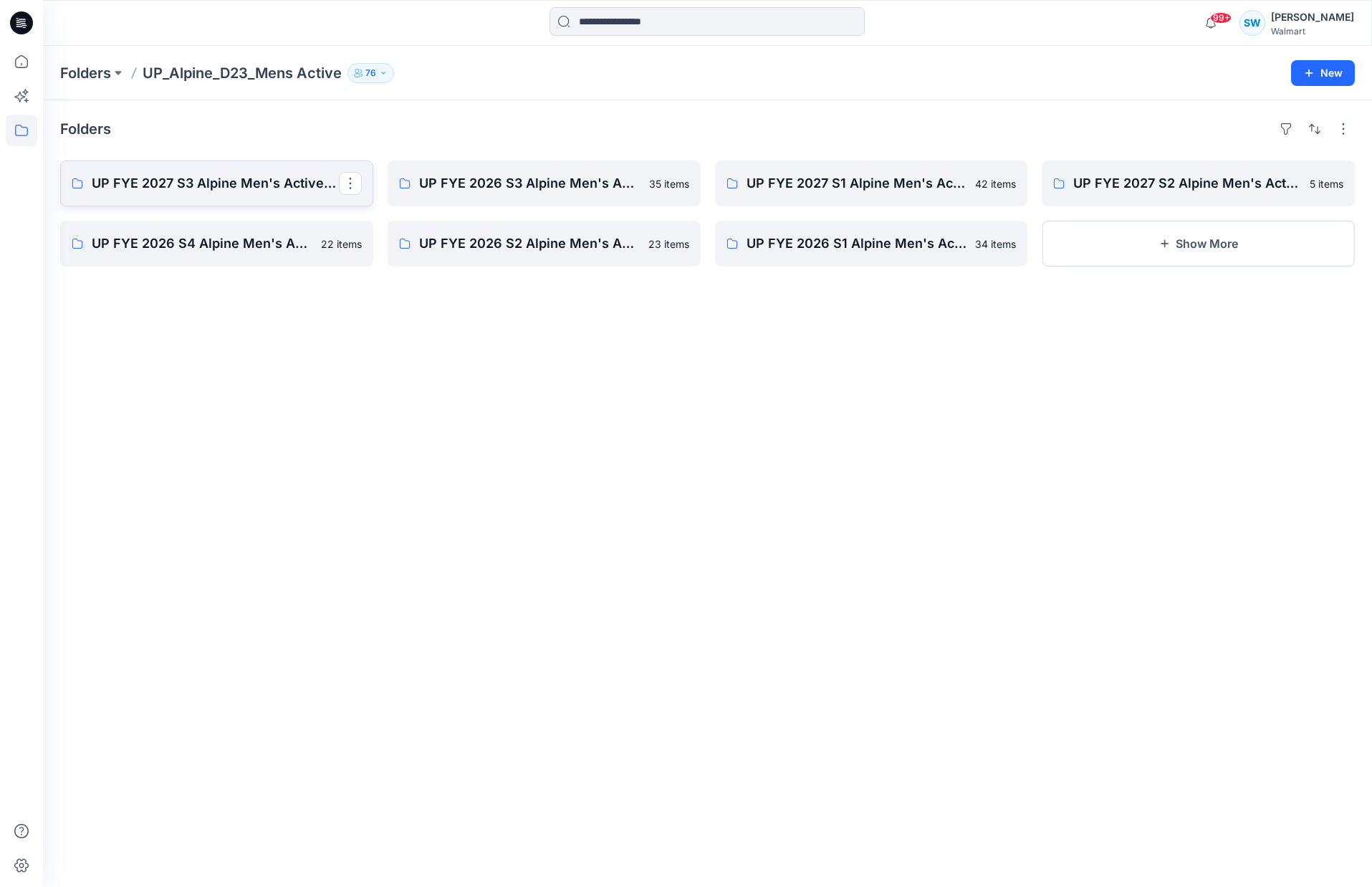
click at [251, 186] on p "UP FYE 2027 S3 Alpine Men's Active Alpine" at bounding box center [215, 183] width 247 height 20
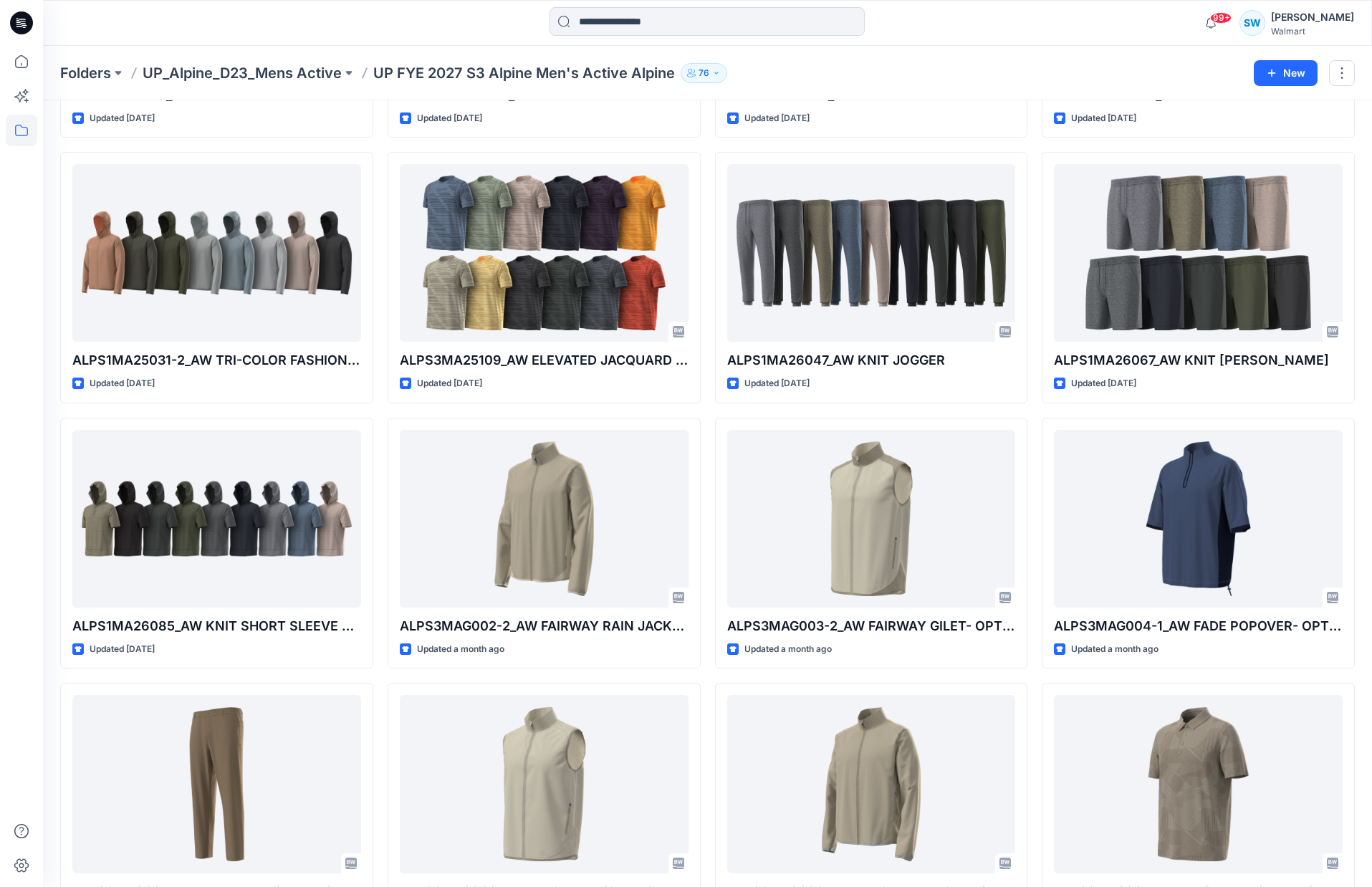
scroll to position [808, 0]
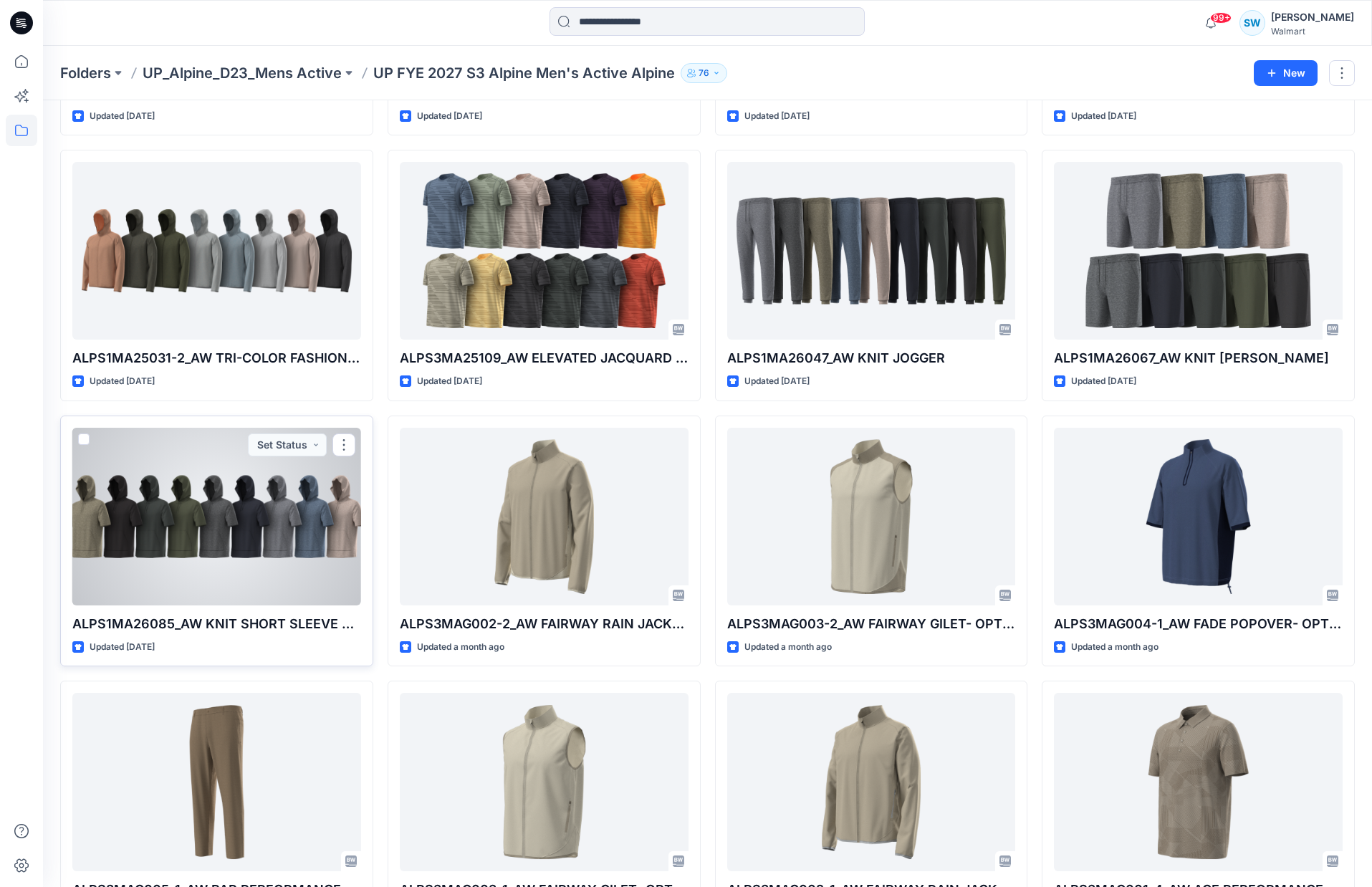
click at [222, 495] on div at bounding box center [216, 516] width 289 height 178
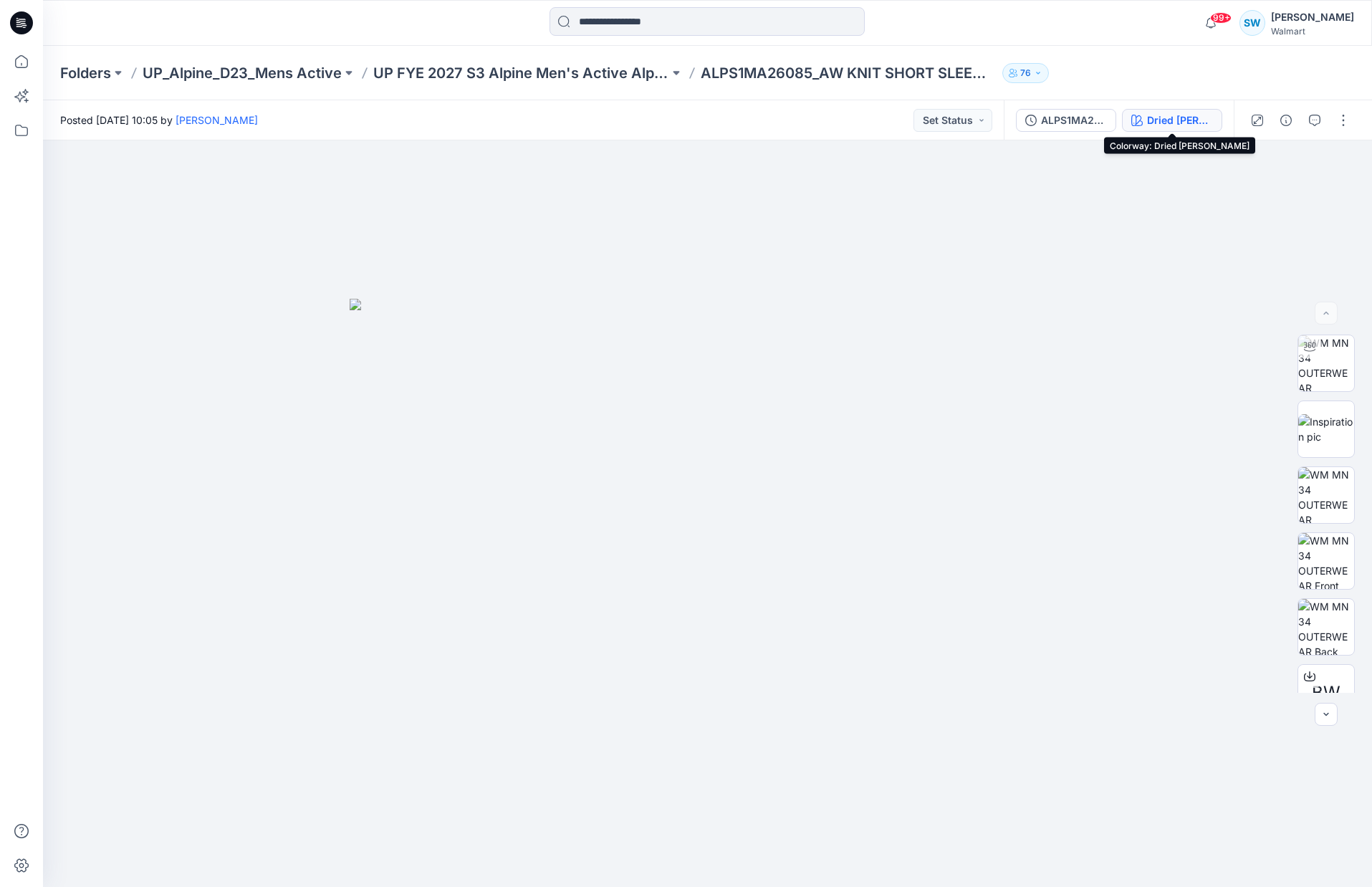
click at [1165, 120] on div "Dried [PERSON_NAME]" at bounding box center [1180, 121] width 66 height 16
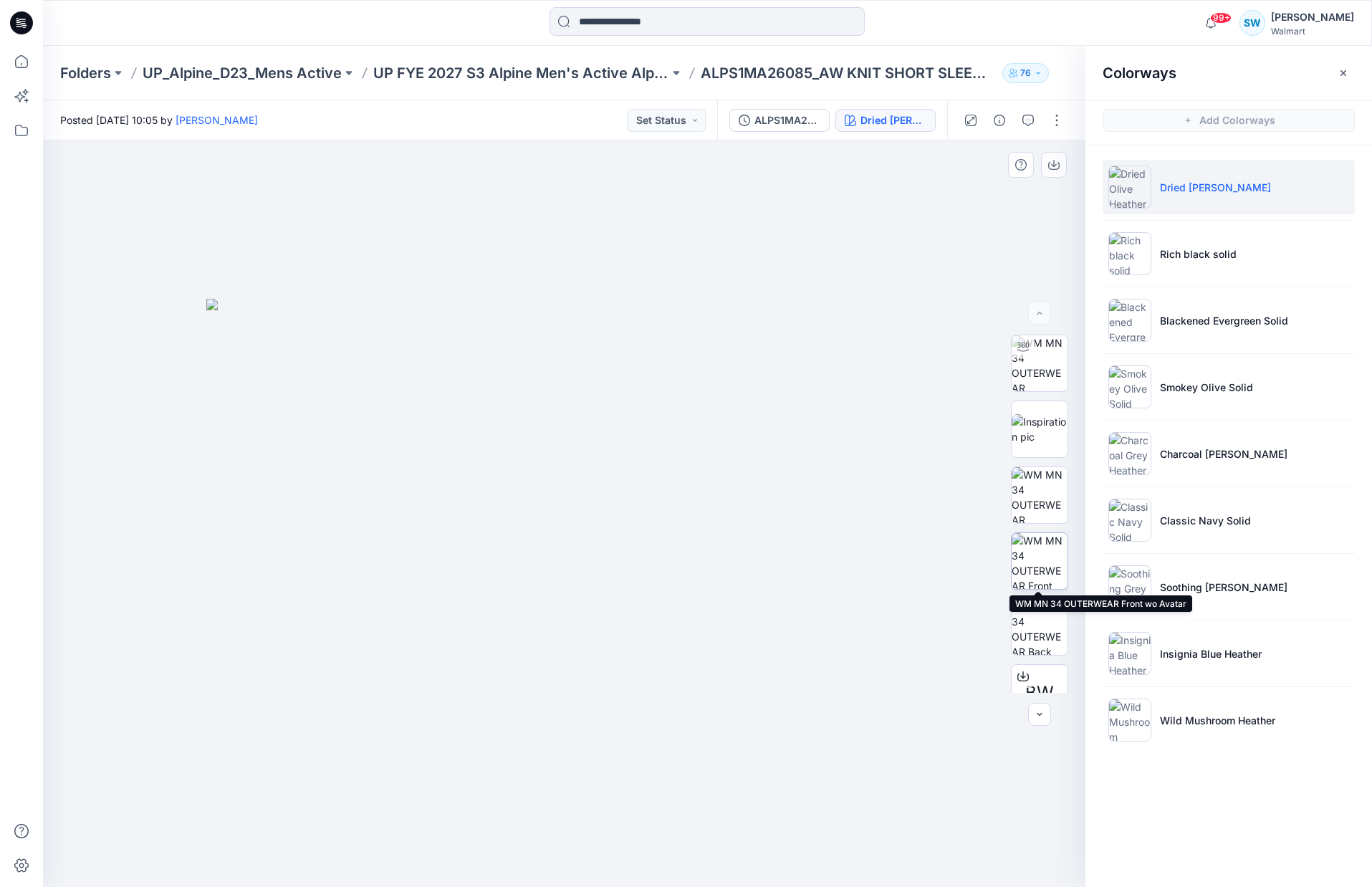
click at [1040, 558] on img at bounding box center [1039, 561] width 56 height 56
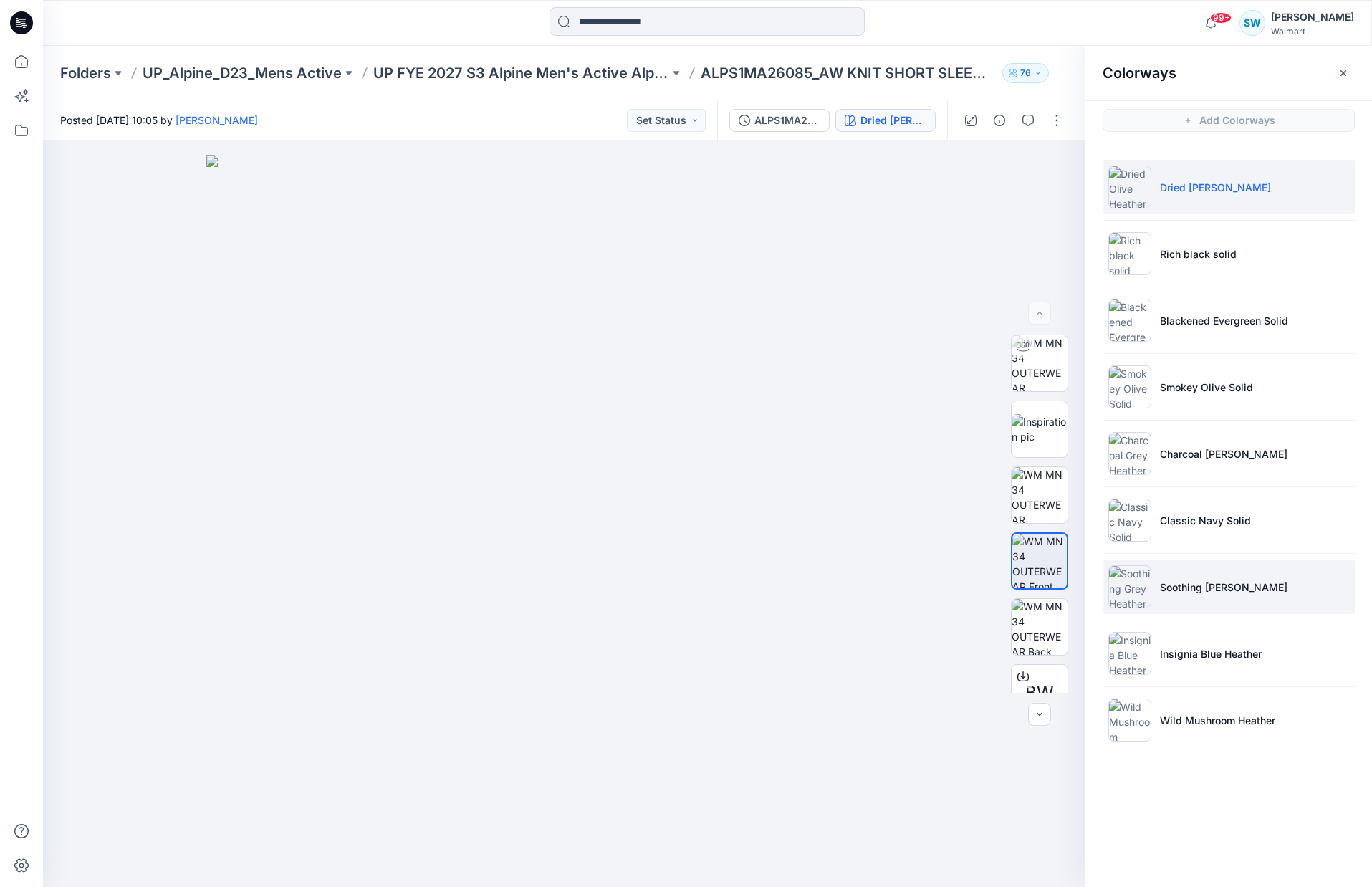
click at [1140, 587] on img at bounding box center [1129, 587] width 43 height 43
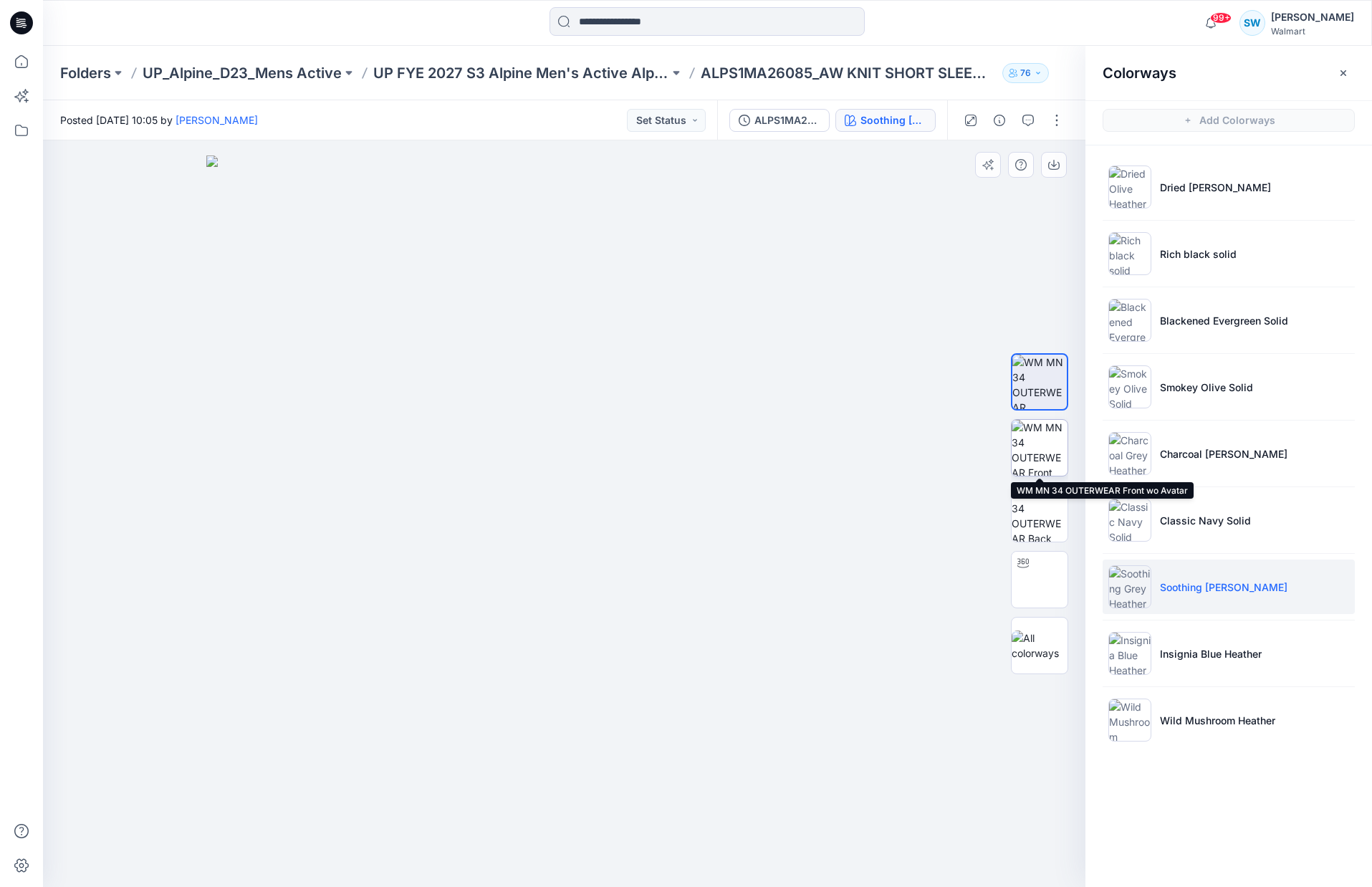
click at [1041, 428] on img at bounding box center [1039, 447] width 56 height 56
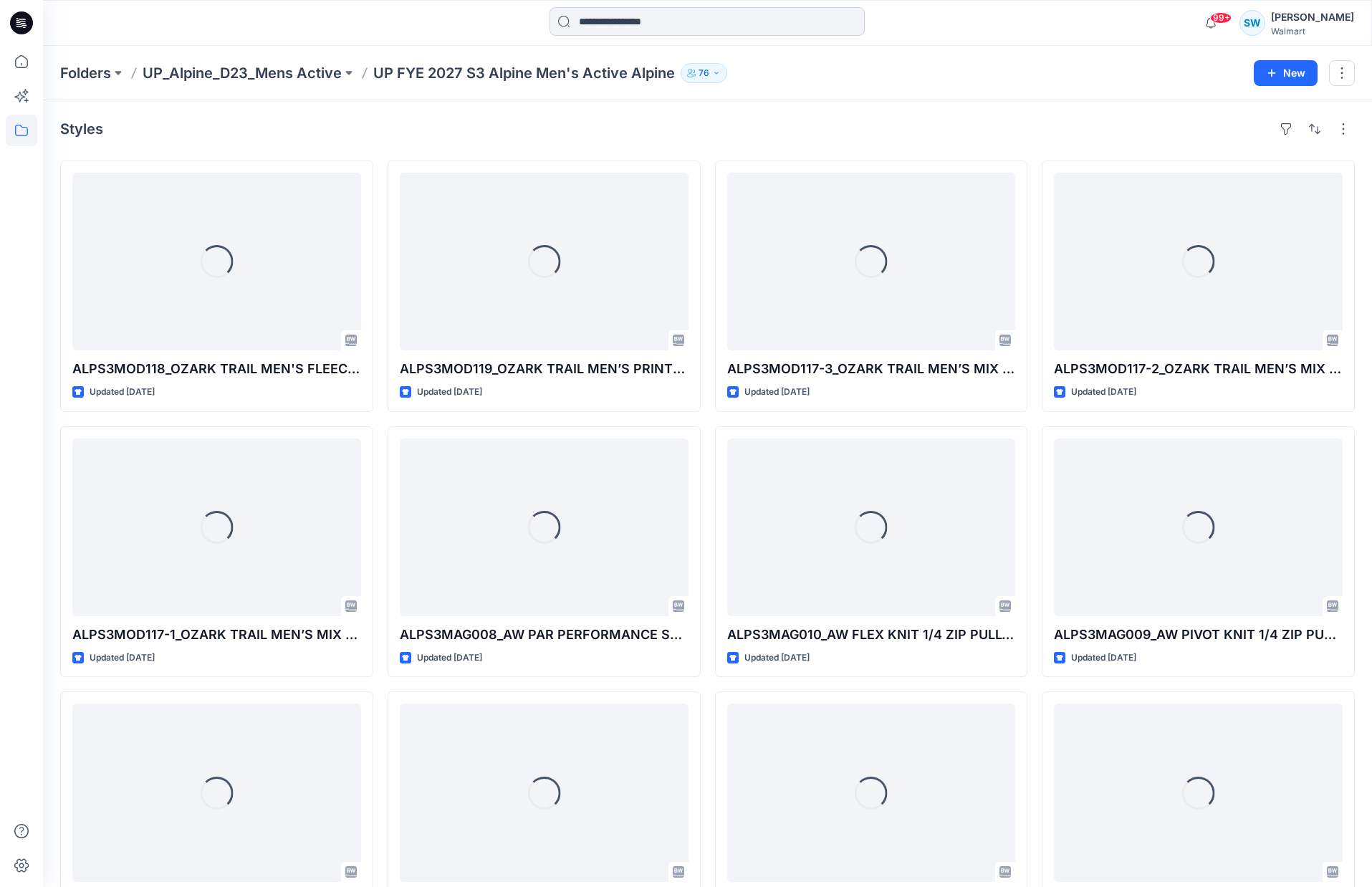
scroll to position [808, 0]
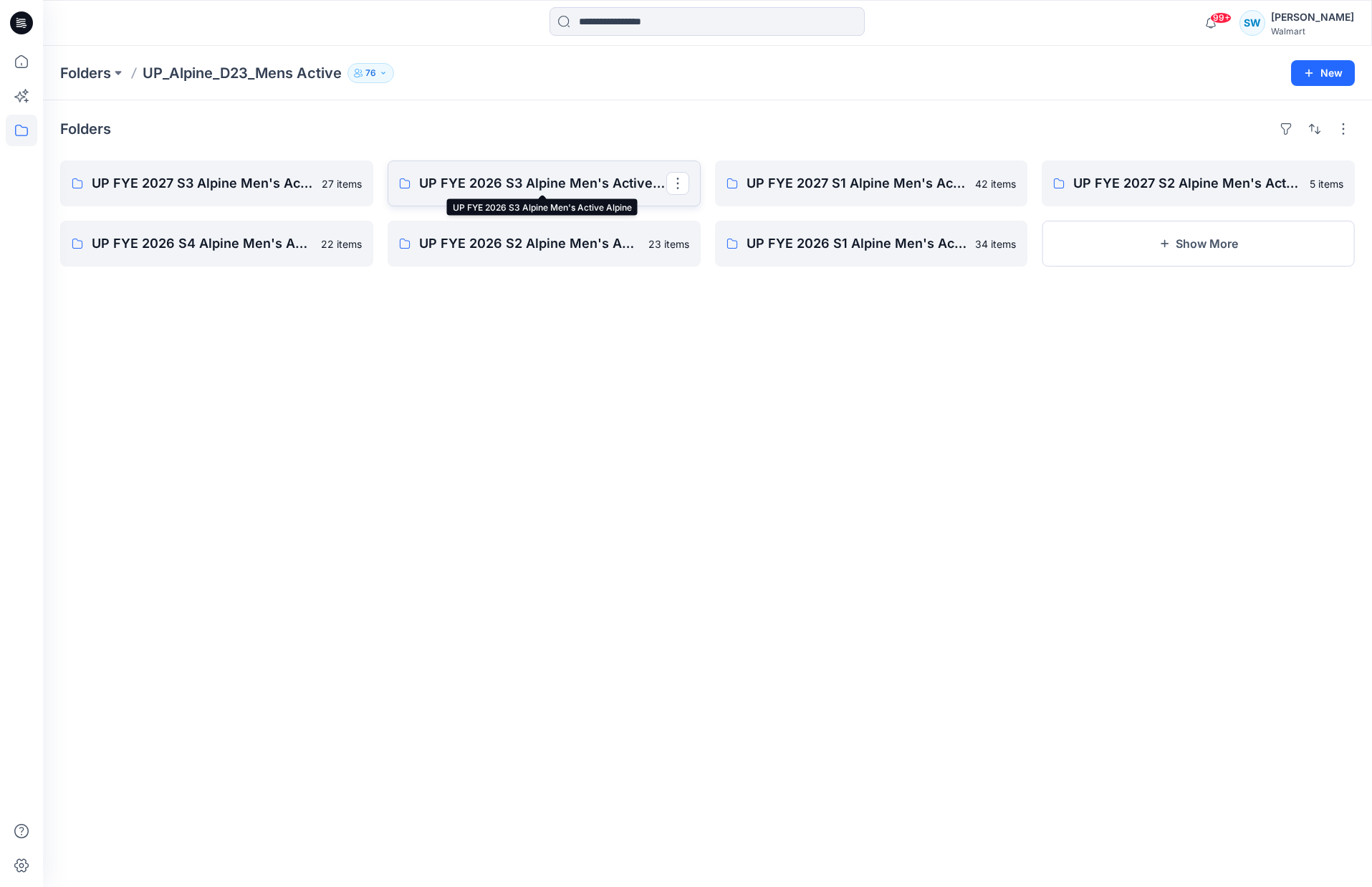
click at [566, 177] on p "UP FYE 2026 S3 Alpine Men's Active Alpine" at bounding box center [543, 183] width 247 height 20
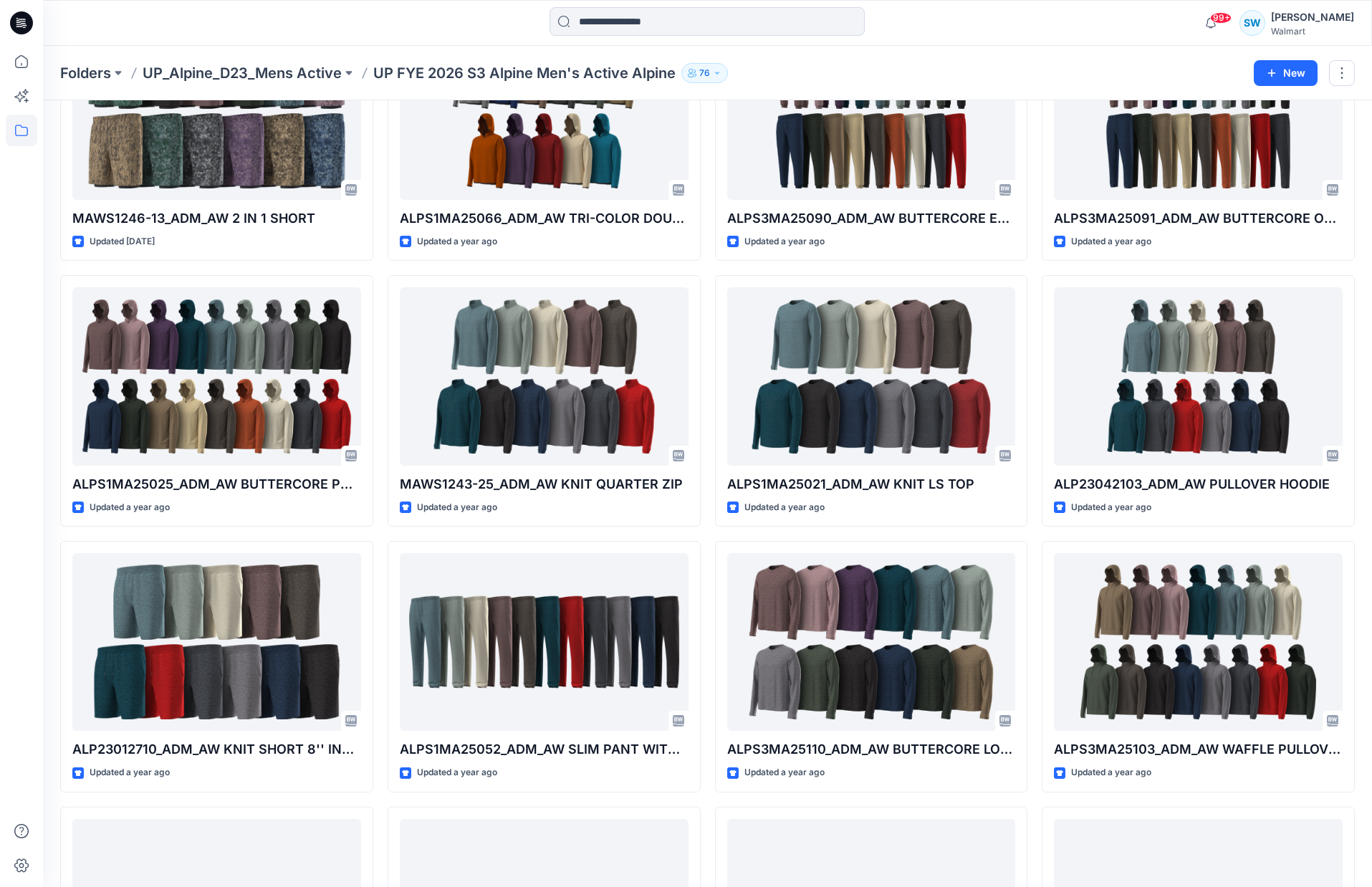
scroll to position [1214, 0]
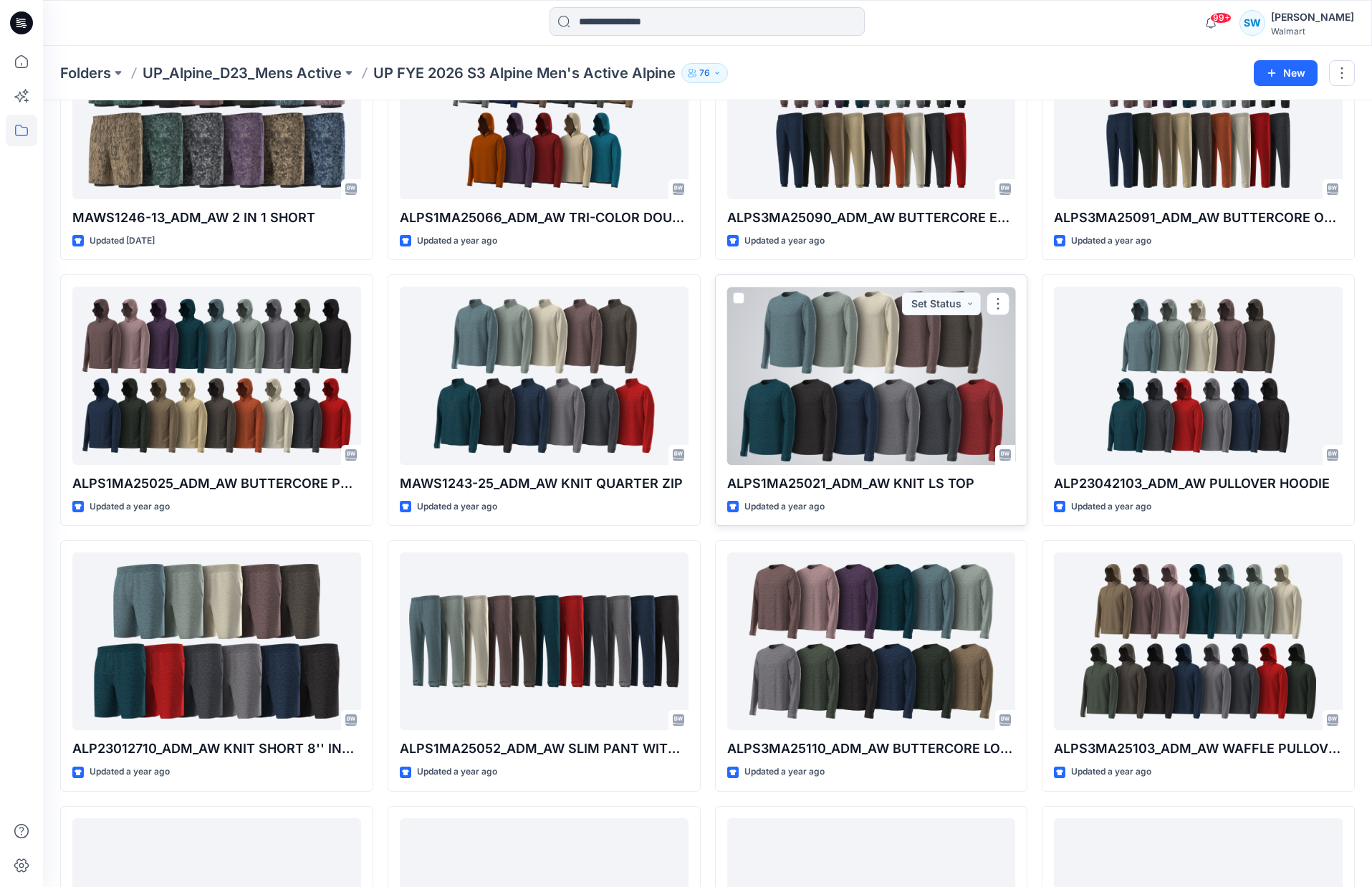
click at [911, 416] on div at bounding box center [871, 375] width 289 height 178
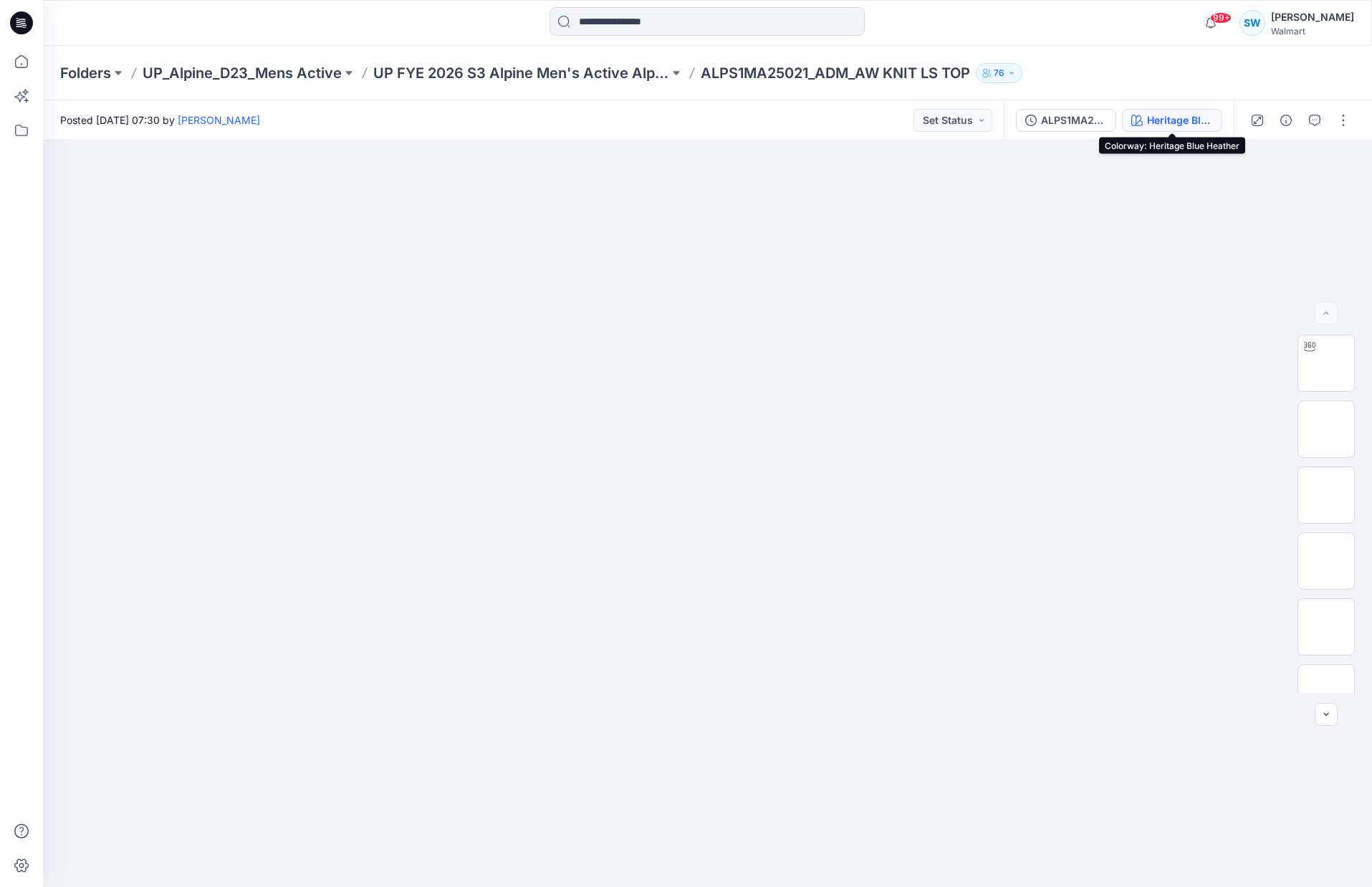
click at [1159, 125] on div "Heritage Blue Heather" at bounding box center [1180, 121] width 66 height 16
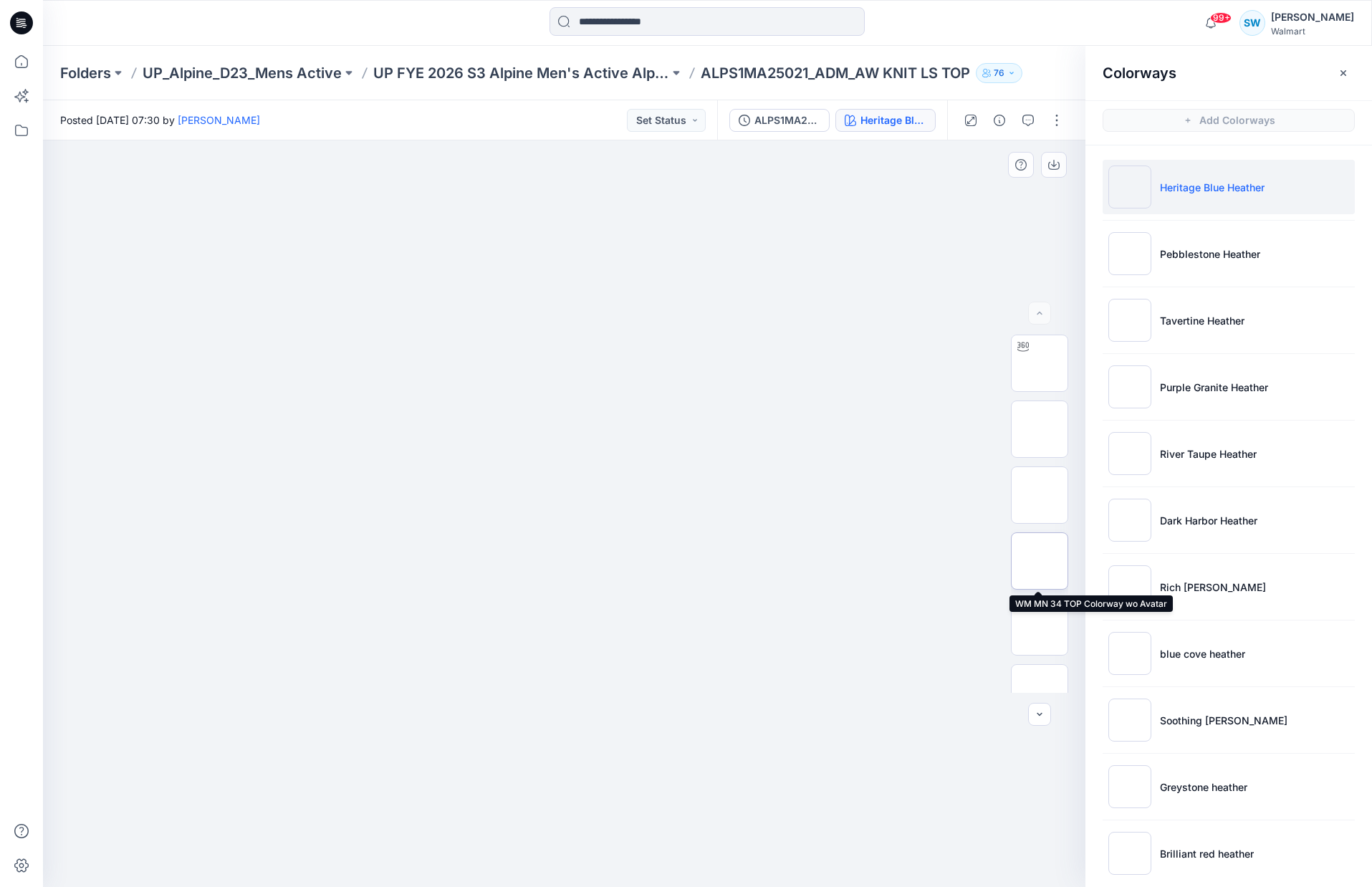
click at [1040, 561] on img at bounding box center [1040, 561] width 0 height 0
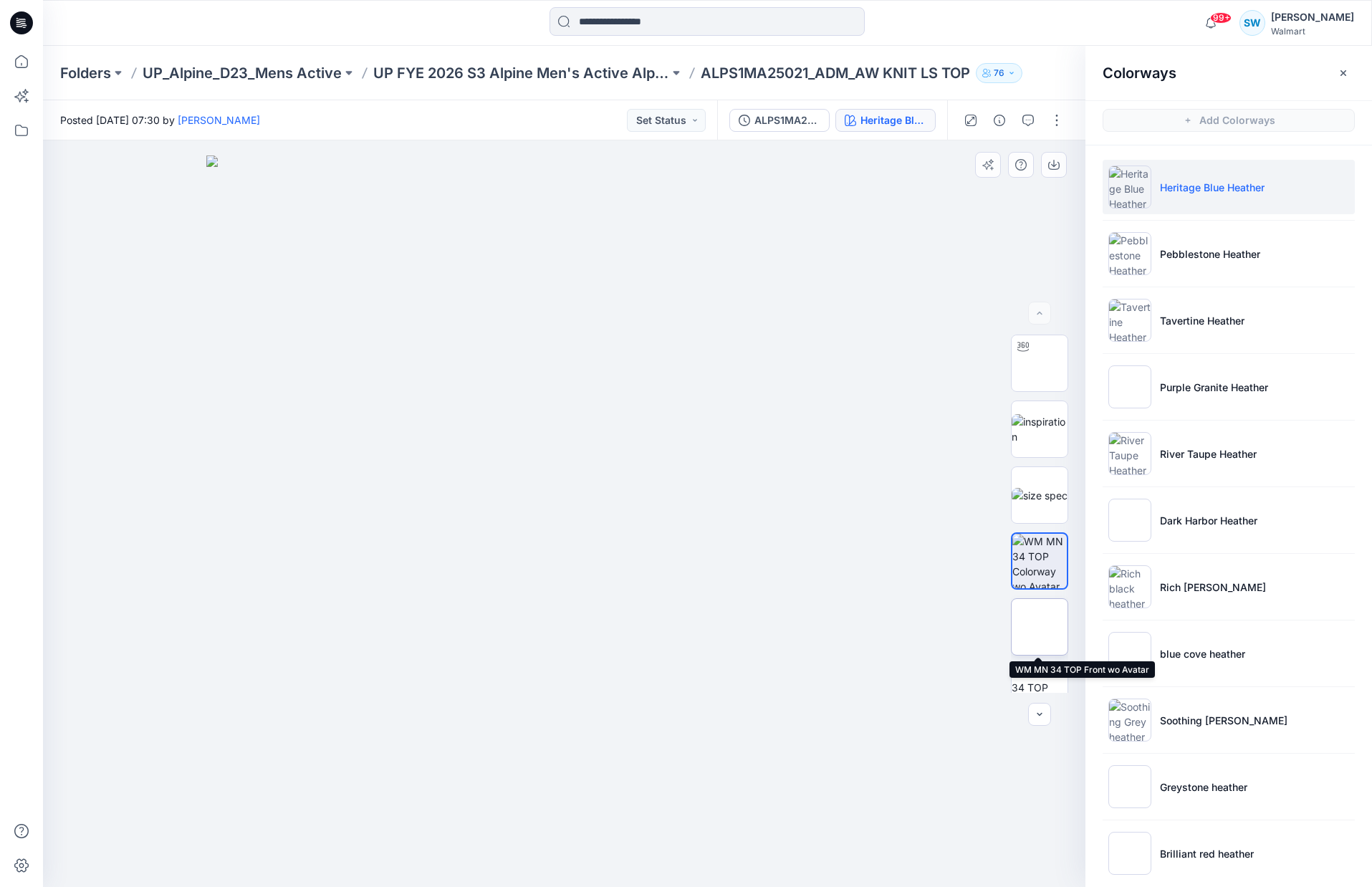
click at [1040, 627] on img at bounding box center [1040, 627] width 0 height 0
